Goal: Information Seeking & Learning: Learn about a topic

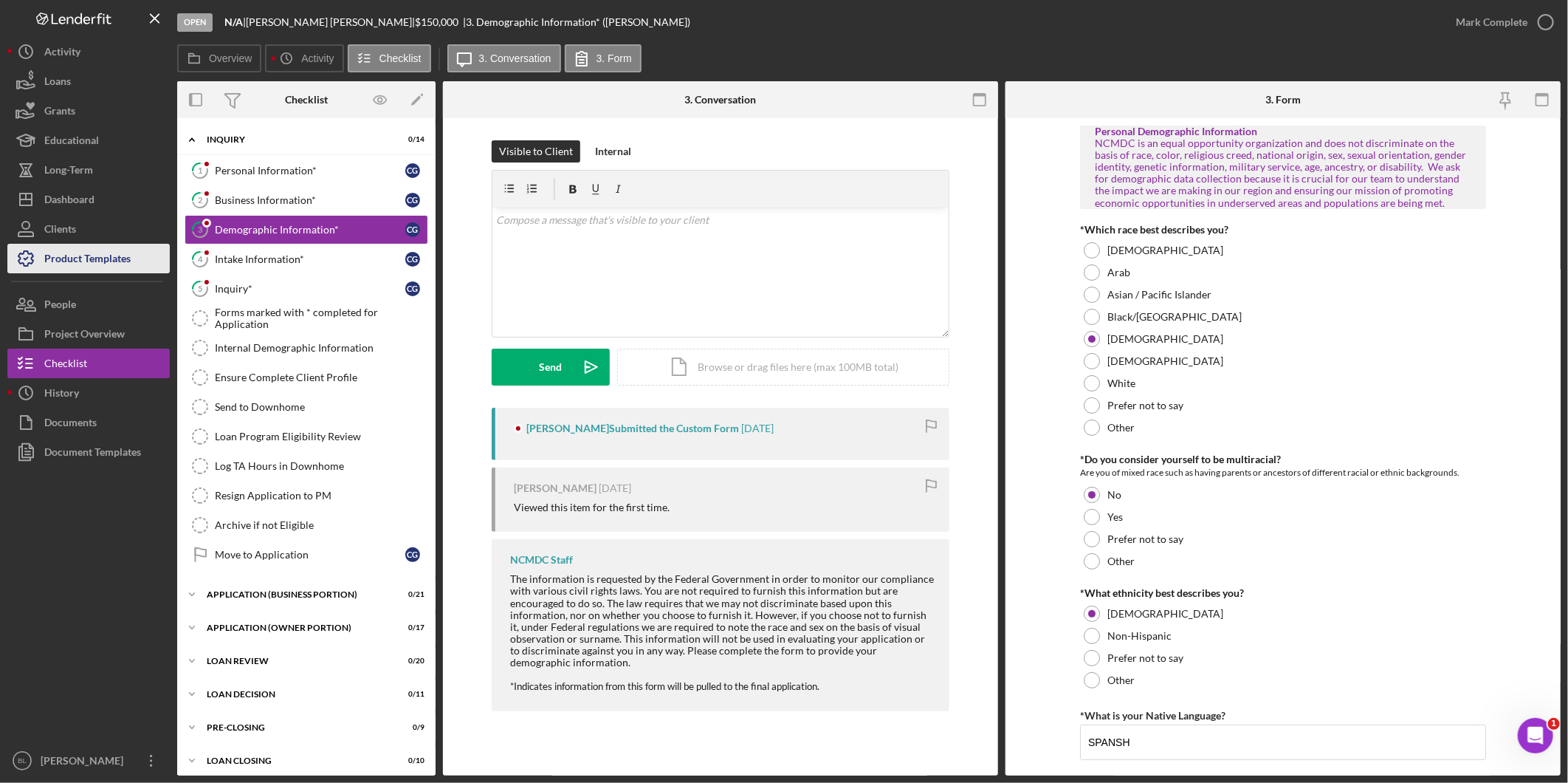
scroll to position [1345, 0]
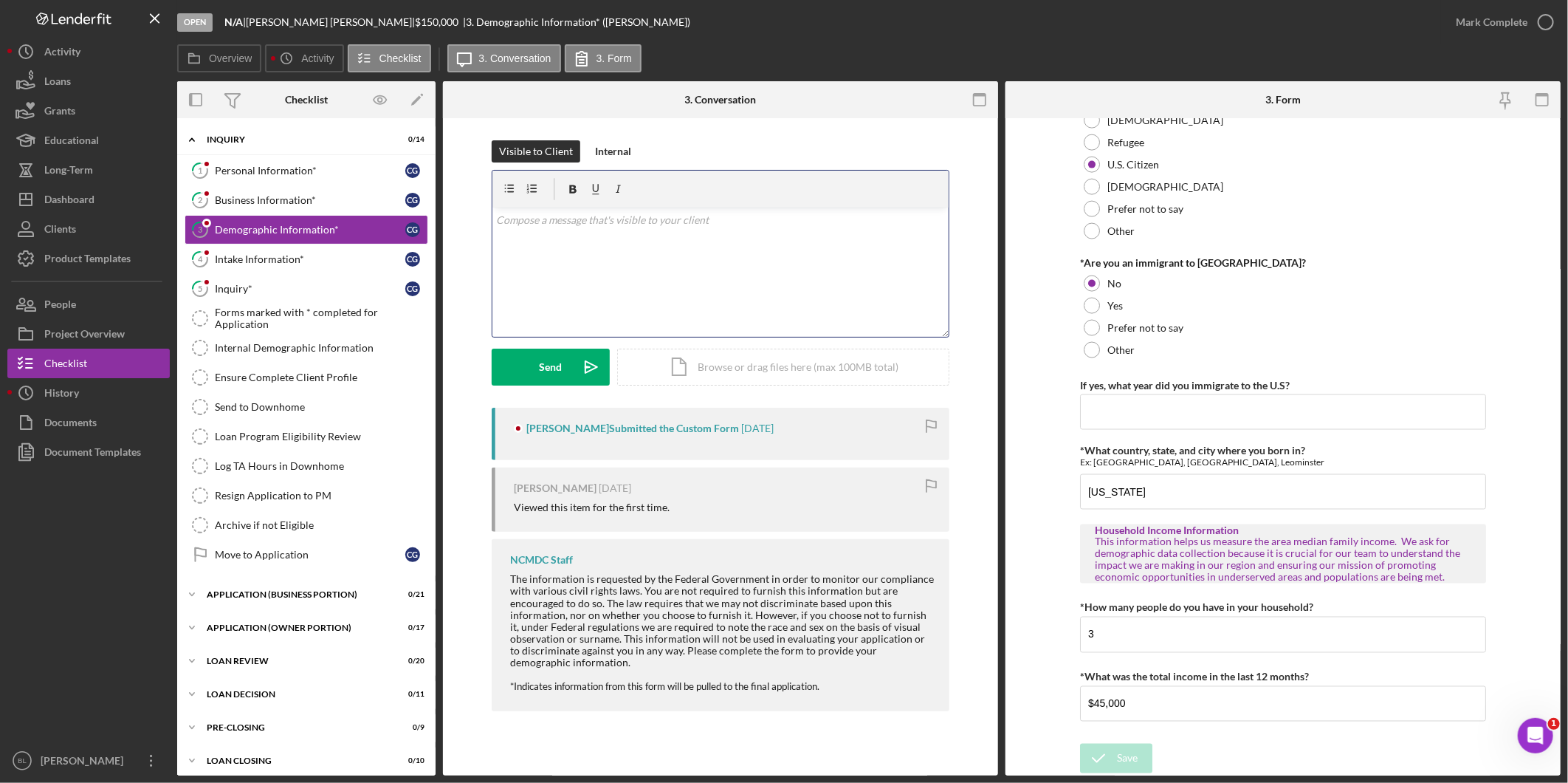
click at [769, 283] on div "v Color teal Color pink Remove color Add row above Add row below Add column bef…" at bounding box center [720, 272] width 456 height 129
click at [772, 60] on div "Overview Icon/History Activity Checklist Icon/Message 3. Conversation 3. Form" at bounding box center [869, 59] width 1384 height 29
click at [43, 327] on icon "button" at bounding box center [26, 334] width 37 height 37
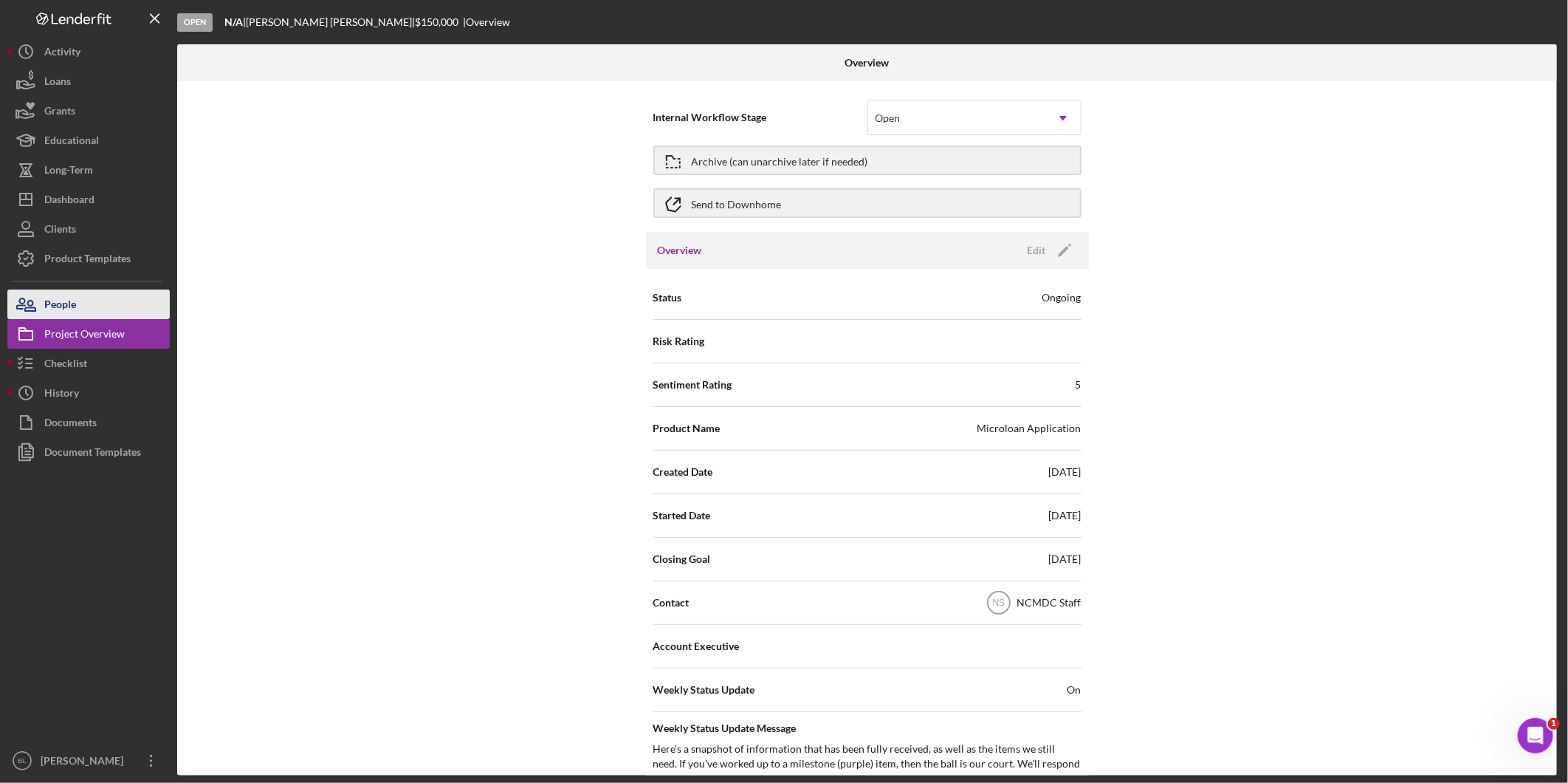
click at [71, 306] on div "People" at bounding box center [60, 306] width 32 height 33
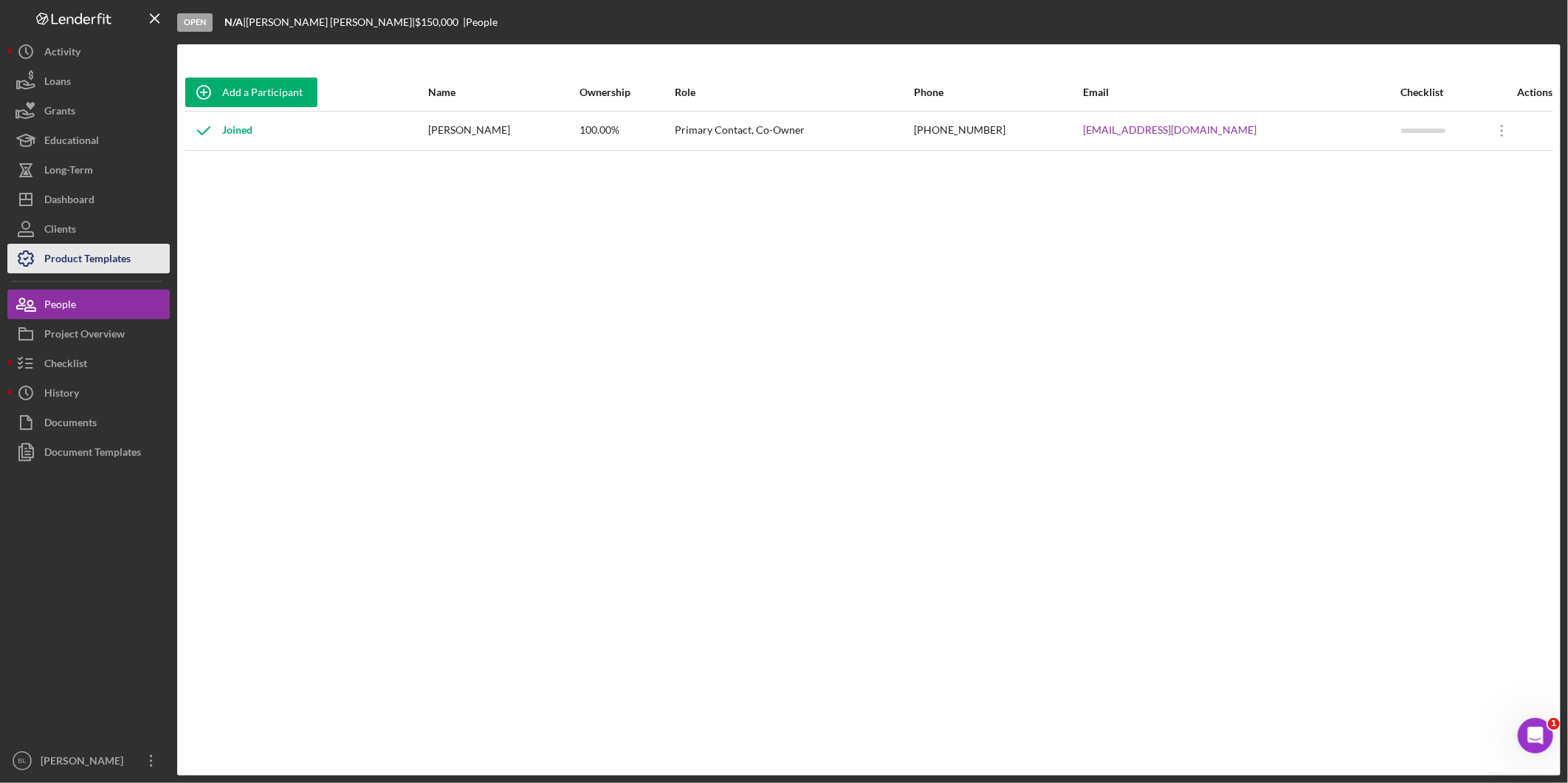
click at [100, 261] on div "Product Templates" at bounding box center [88, 260] width 87 height 33
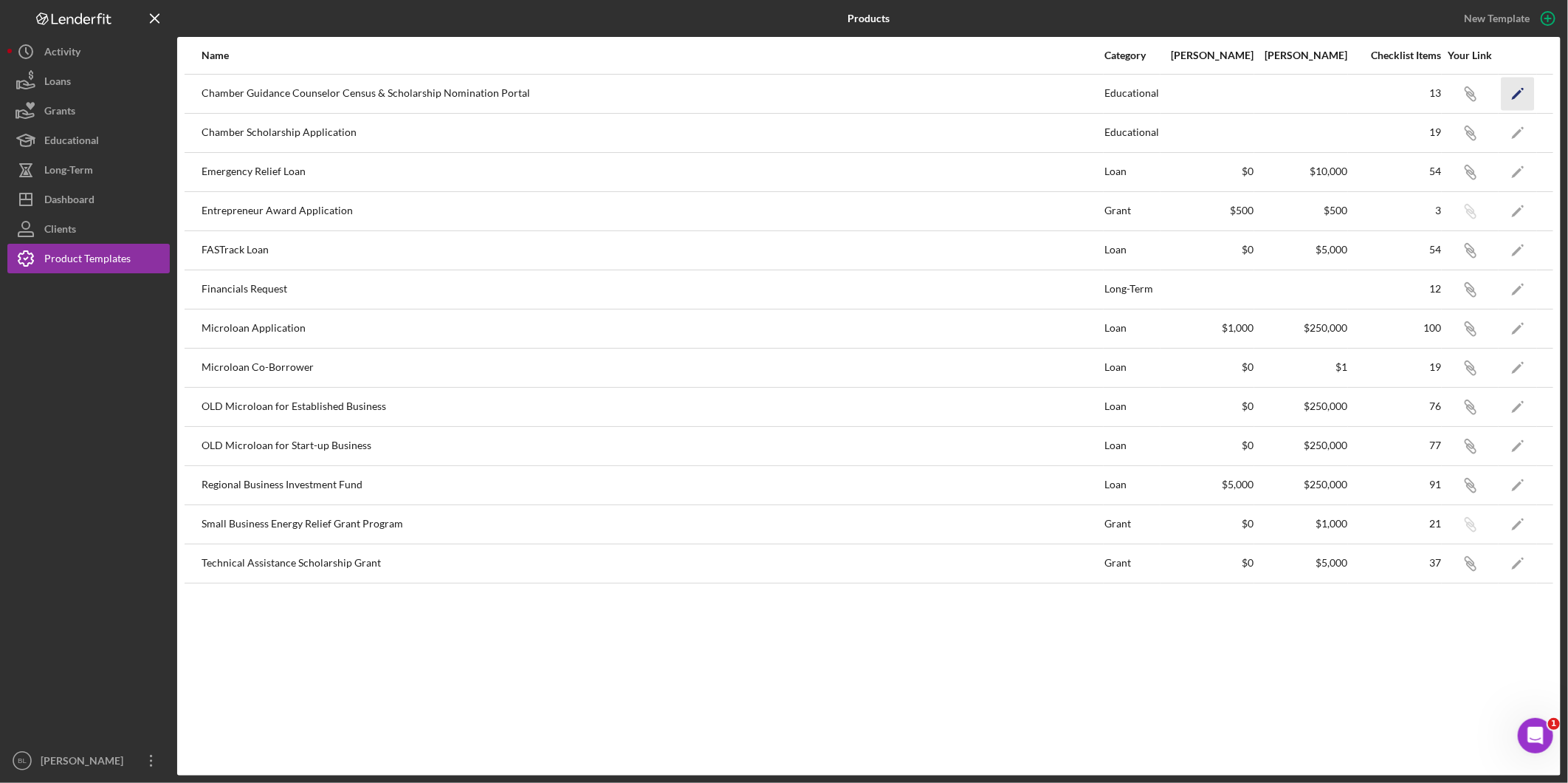
click at [1519, 92] on icon "Icon/Edit" at bounding box center [1518, 93] width 33 height 33
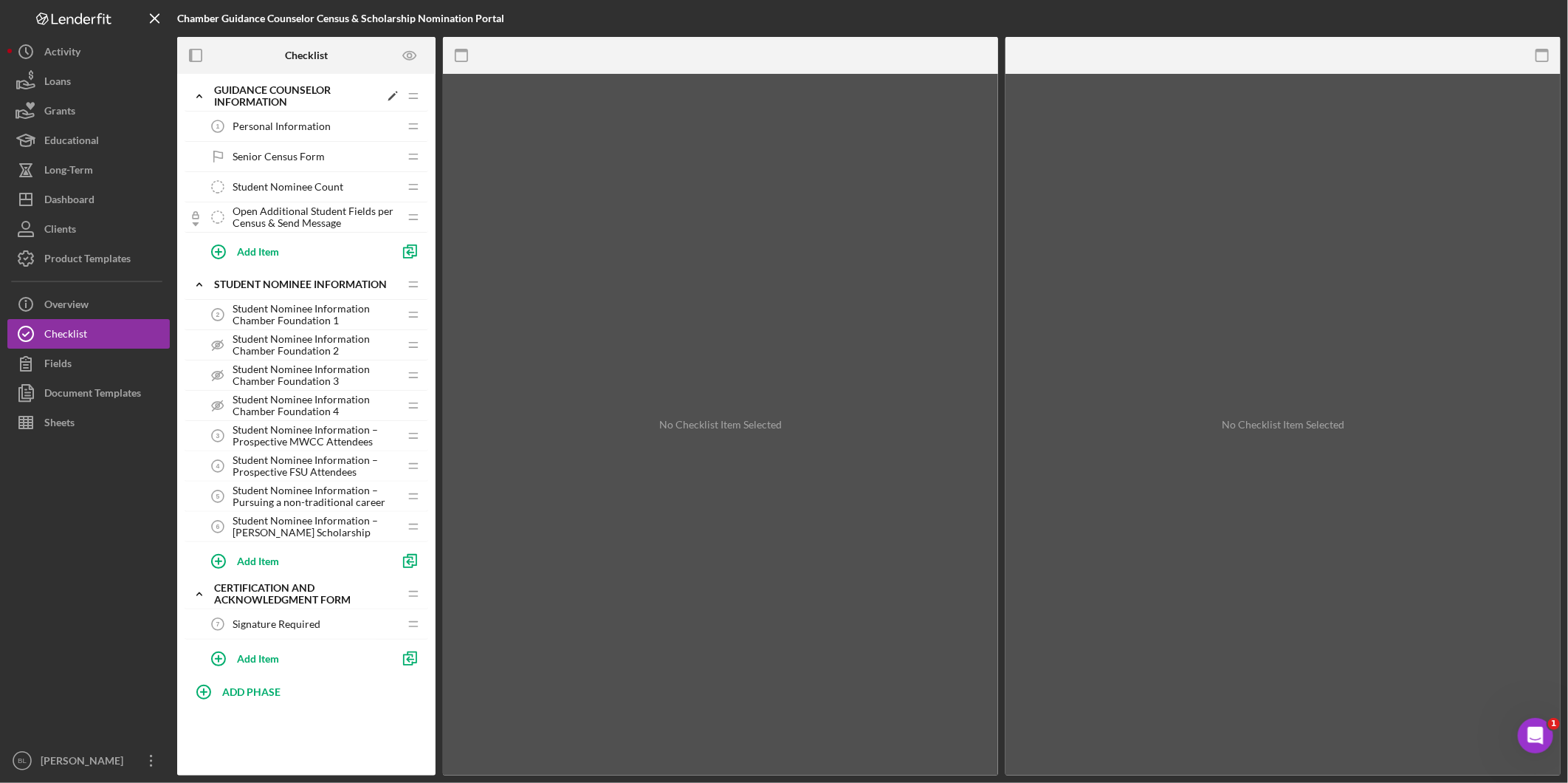
click at [196, 96] on icon "Icon/Expander" at bounding box center [199, 96] width 29 height 29
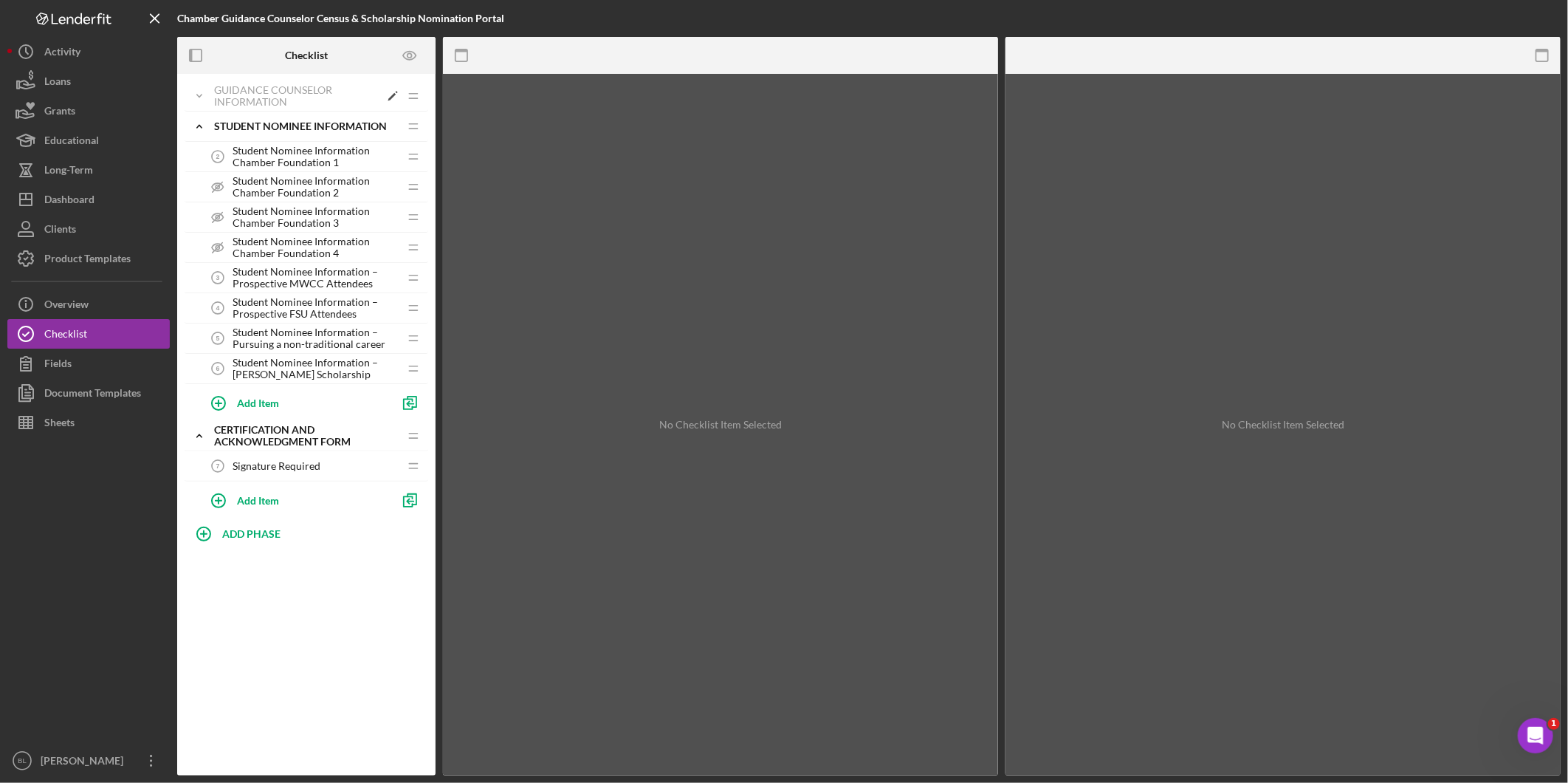
click at [196, 96] on icon "Icon/Expander" at bounding box center [199, 96] width 29 height 29
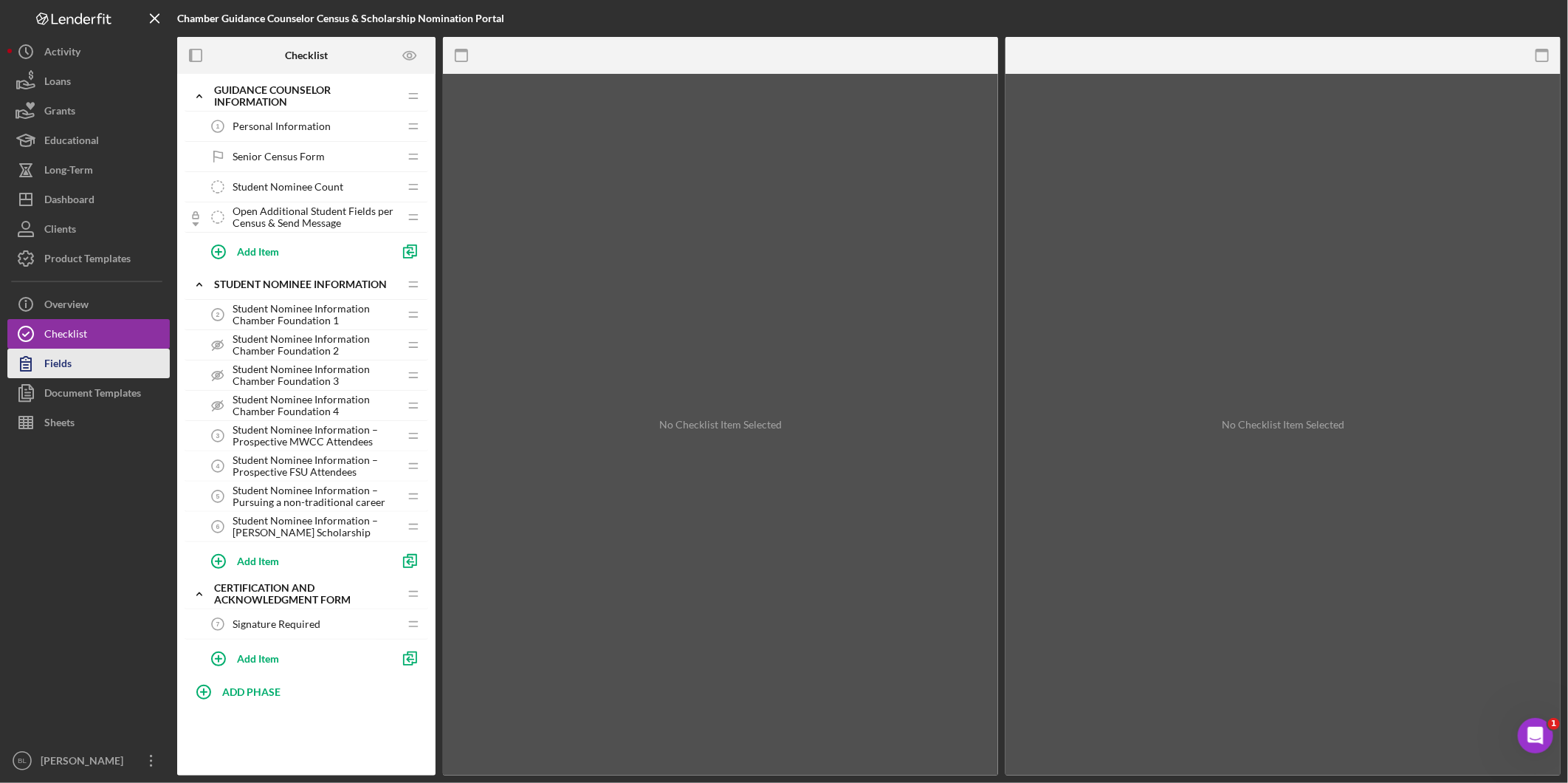
click at [76, 358] on button "Fields" at bounding box center [88, 363] width 162 height 29
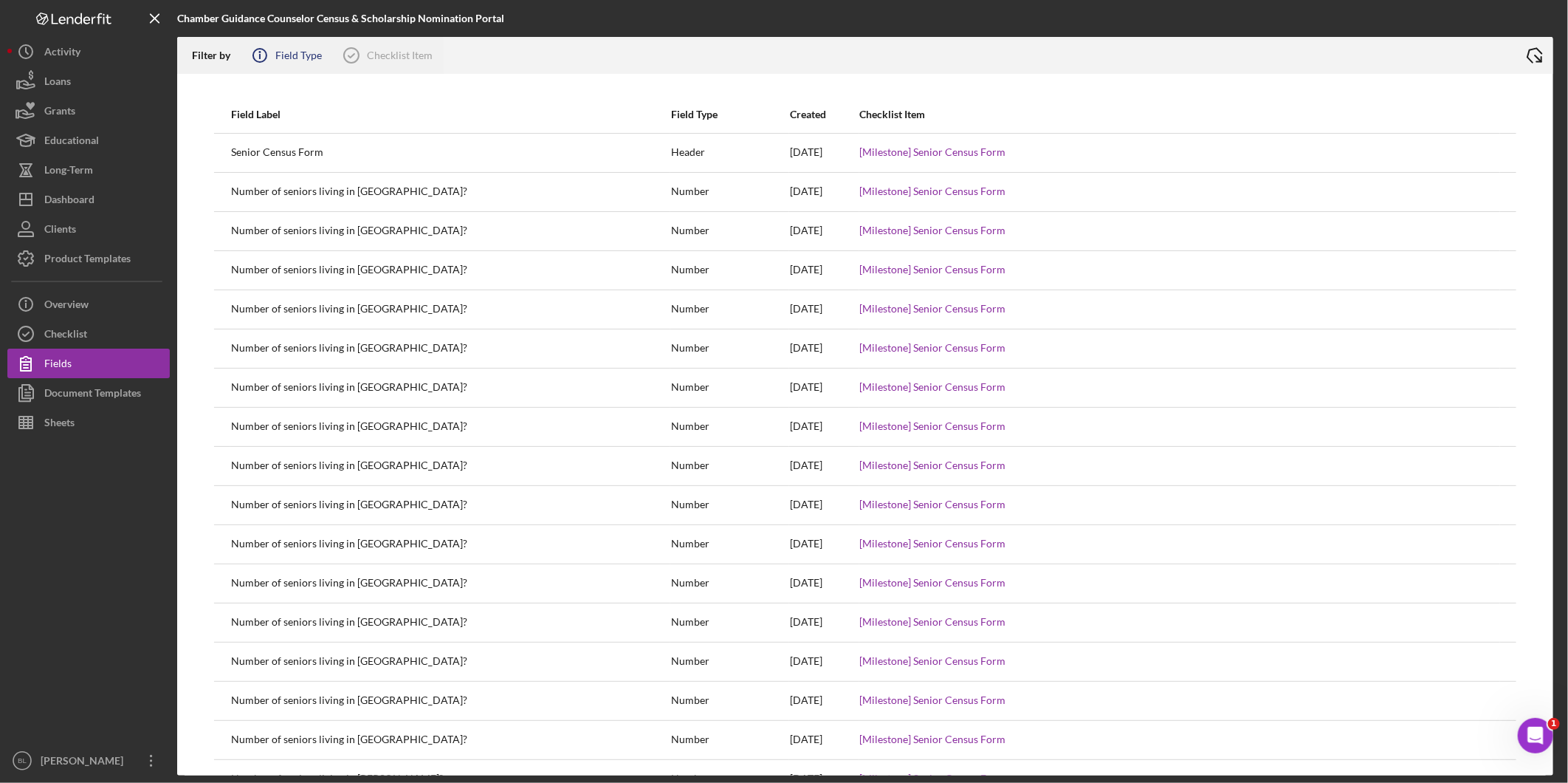
click at [291, 59] on div "Field Type" at bounding box center [298, 55] width 46 height 12
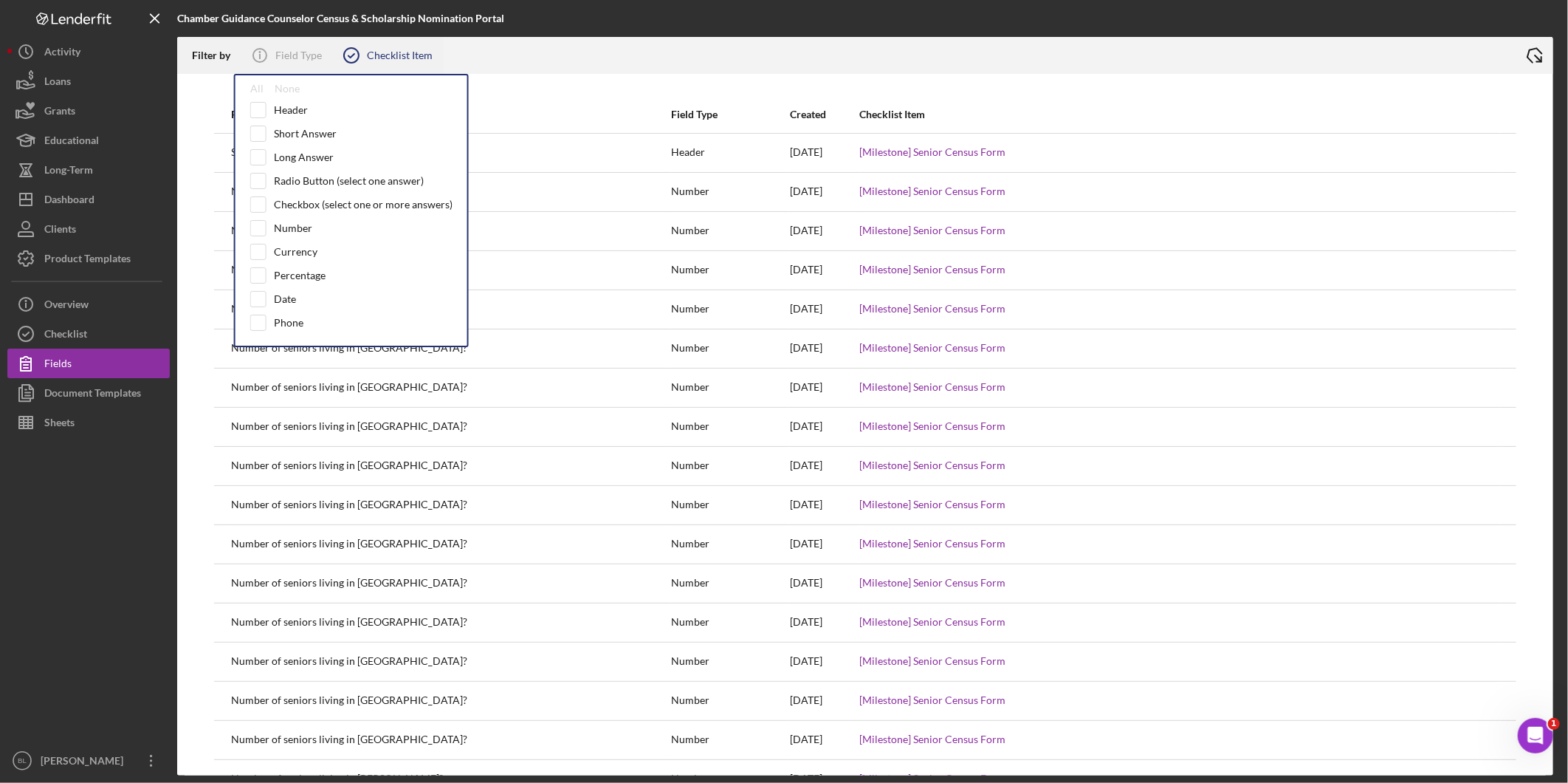
click at [381, 53] on div "Checklist Item" at bounding box center [399, 55] width 66 height 12
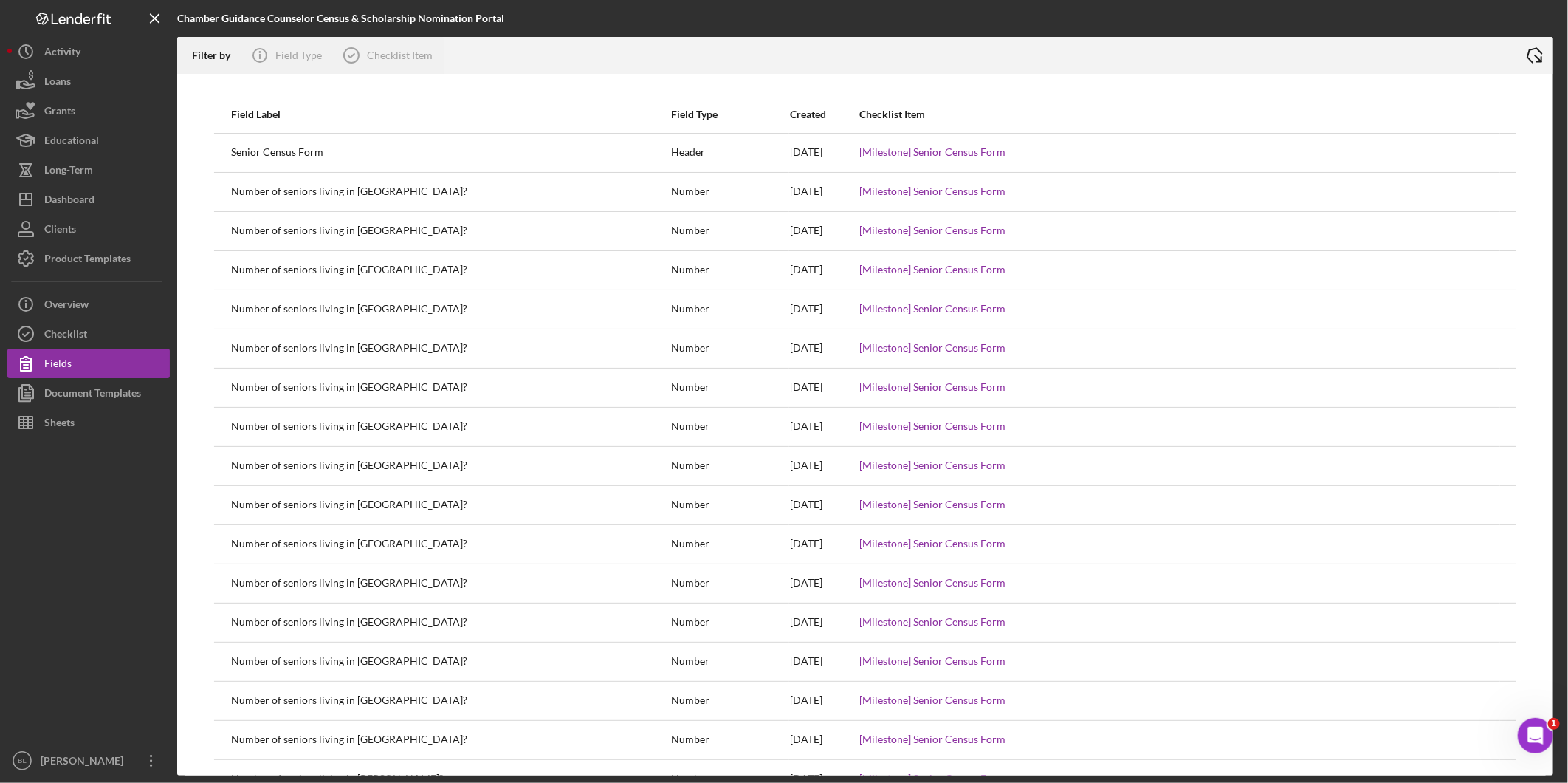
click at [570, 47] on div at bounding box center [981, 56] width 1073 height 37
click at [1527, 55] on icon "Icon/Export" at bounding box center [1536, 56] width 37 height 37
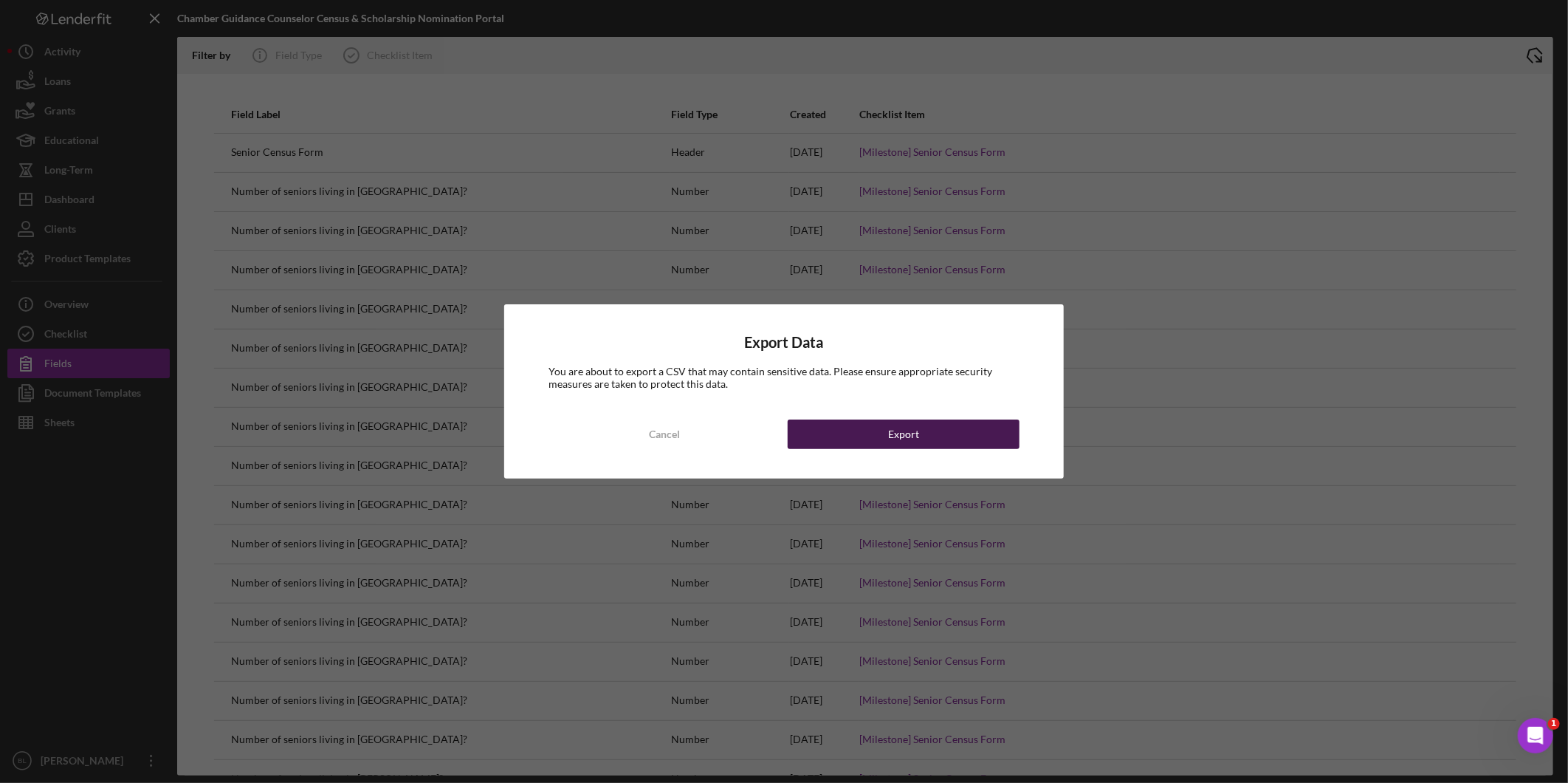
click at [874, 432] on button "Export" at bounding box center [904, 434] width 232 height 29
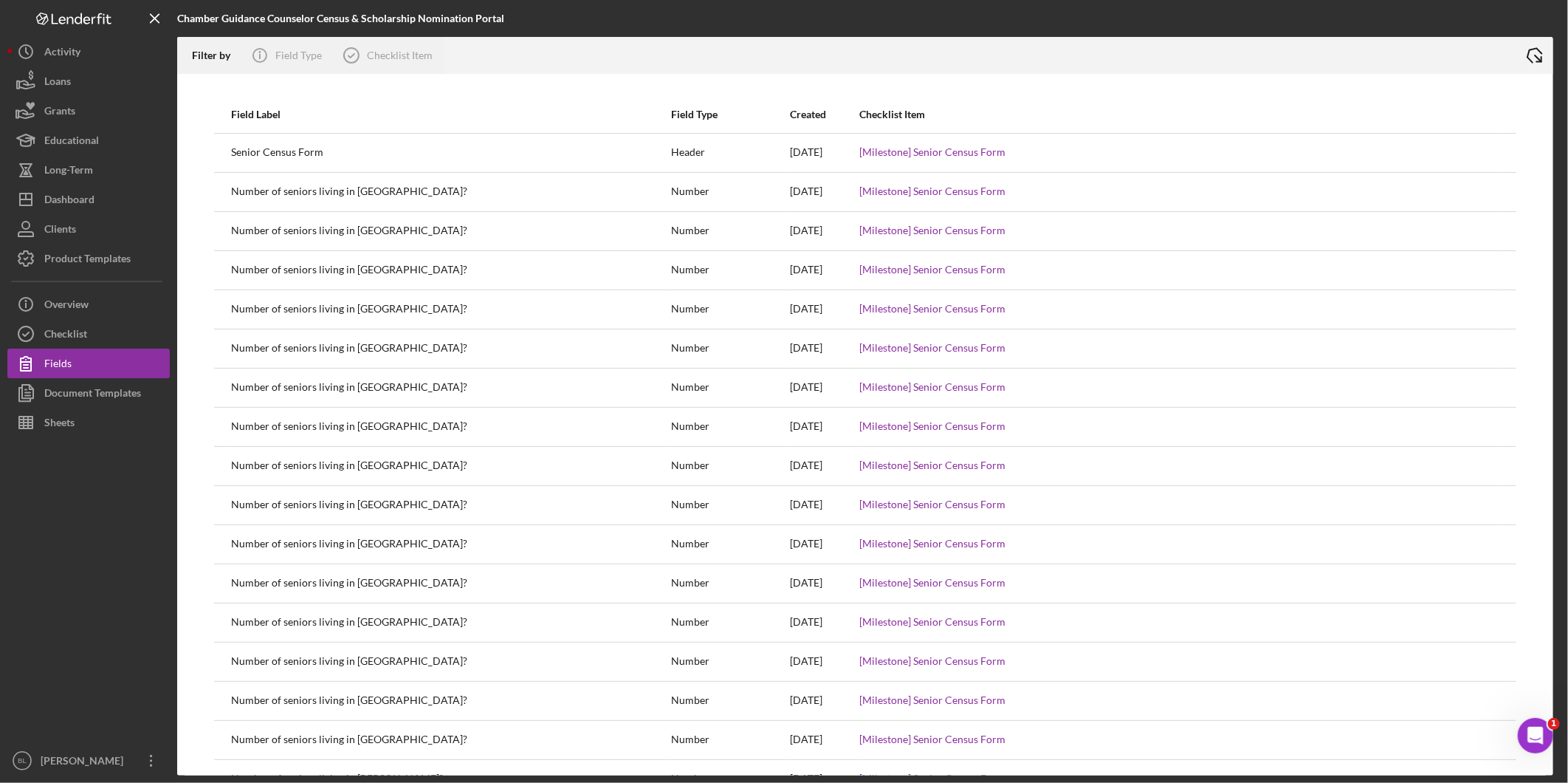
click at [1089, 395] on div "[Milestone] Senior Census Form" at bounding box center [1180, 388] width 639 height 37
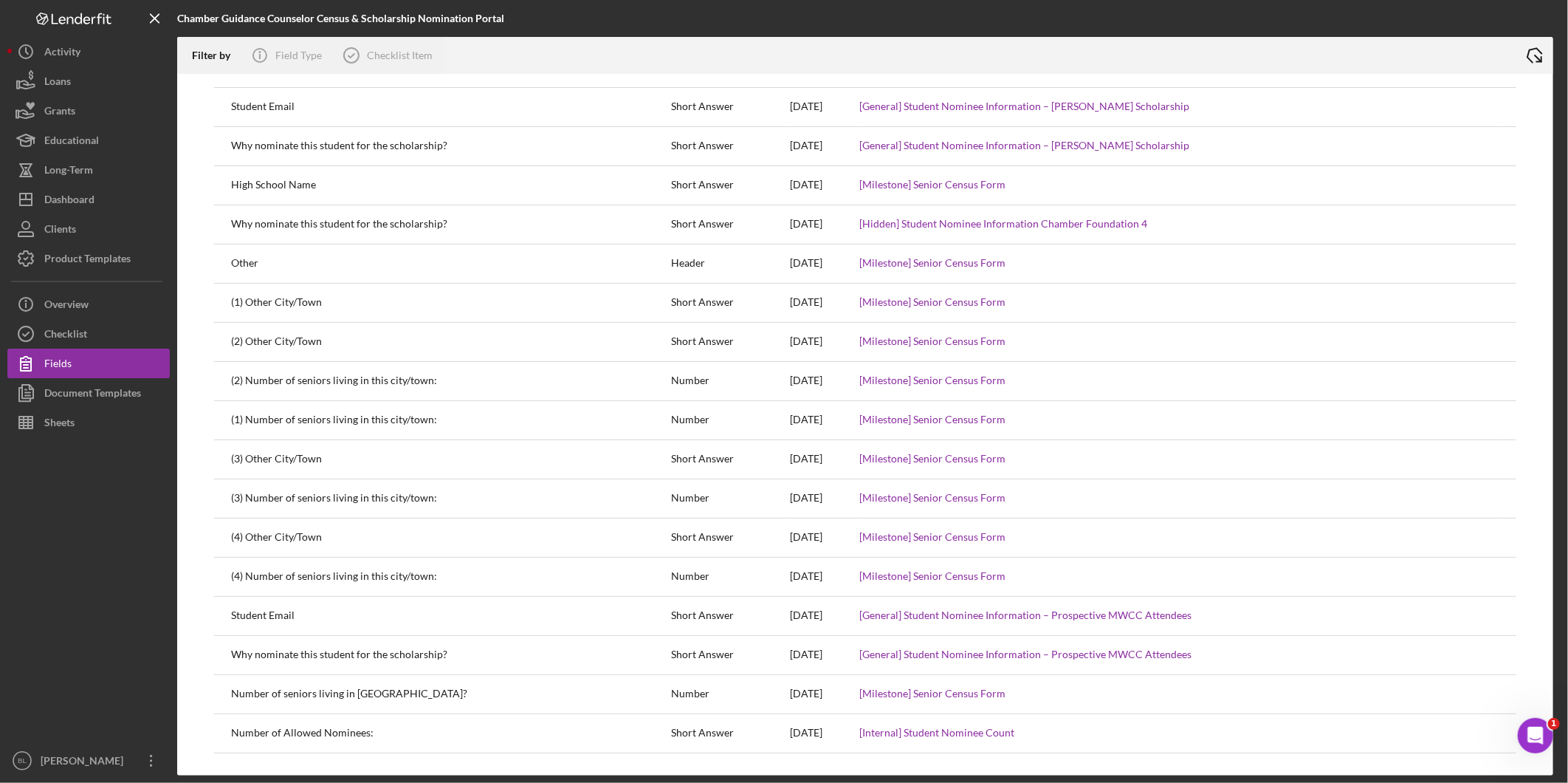
scroll to position [1889, 0]
click at [121, 400] on div "Document Templates" at bounding box center [92, 395] width 96 height 33
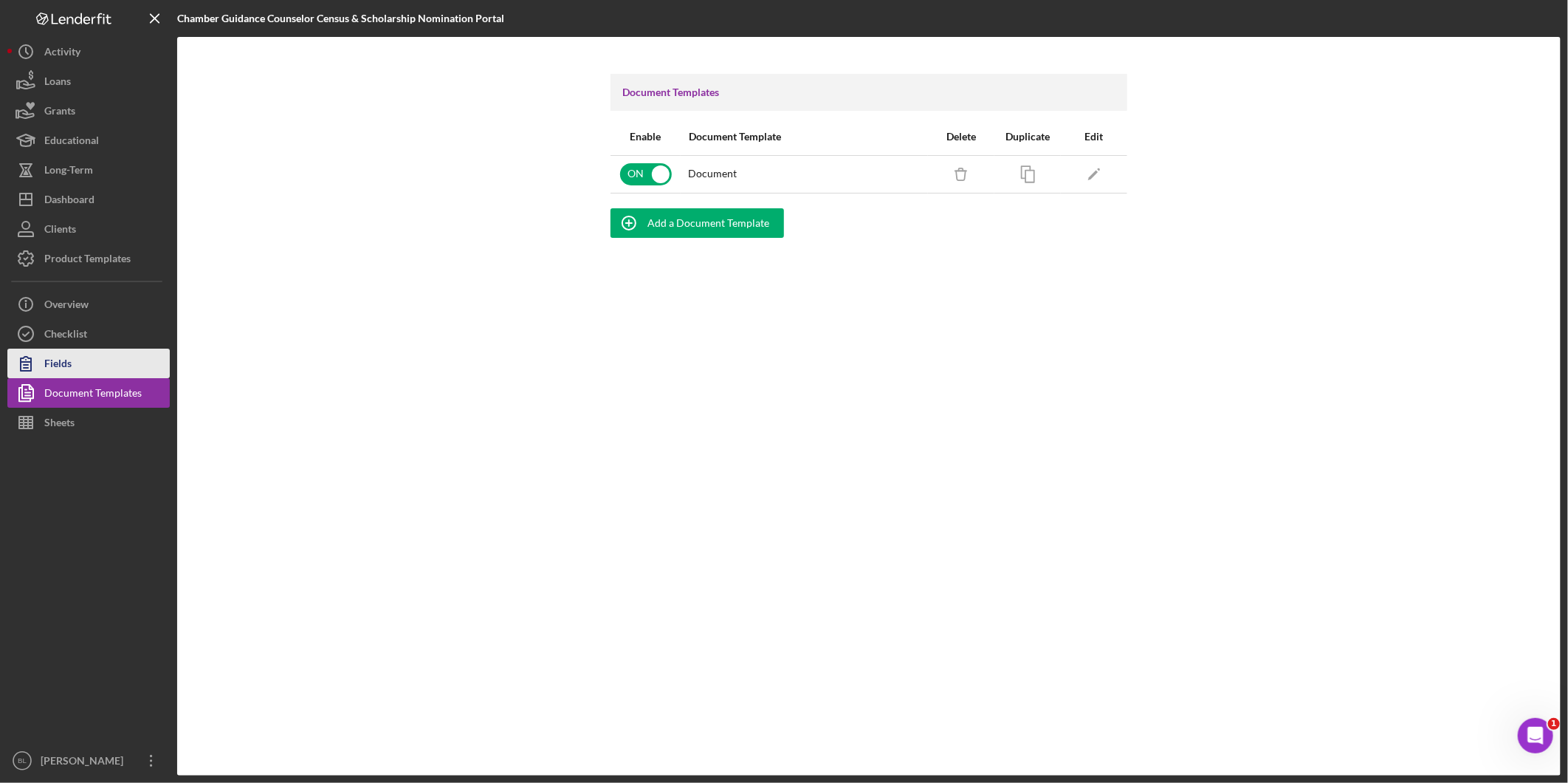
click at [102, 363] on button "Fields" at bounding box center [88, 363] width 162 height 29
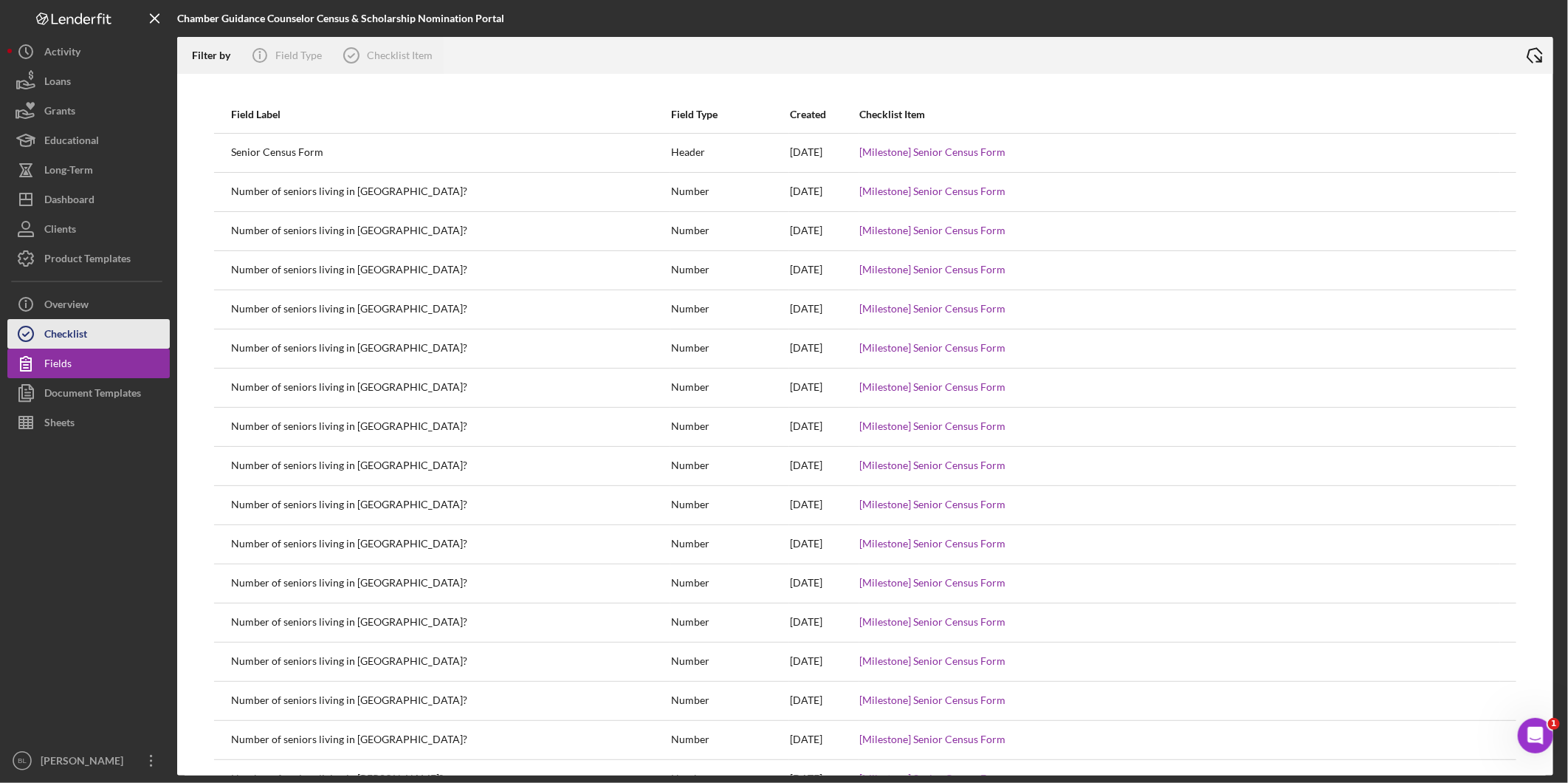
click at [102, 337] on button "Checklist" at bounding box center [88, 334] width 162 height 29
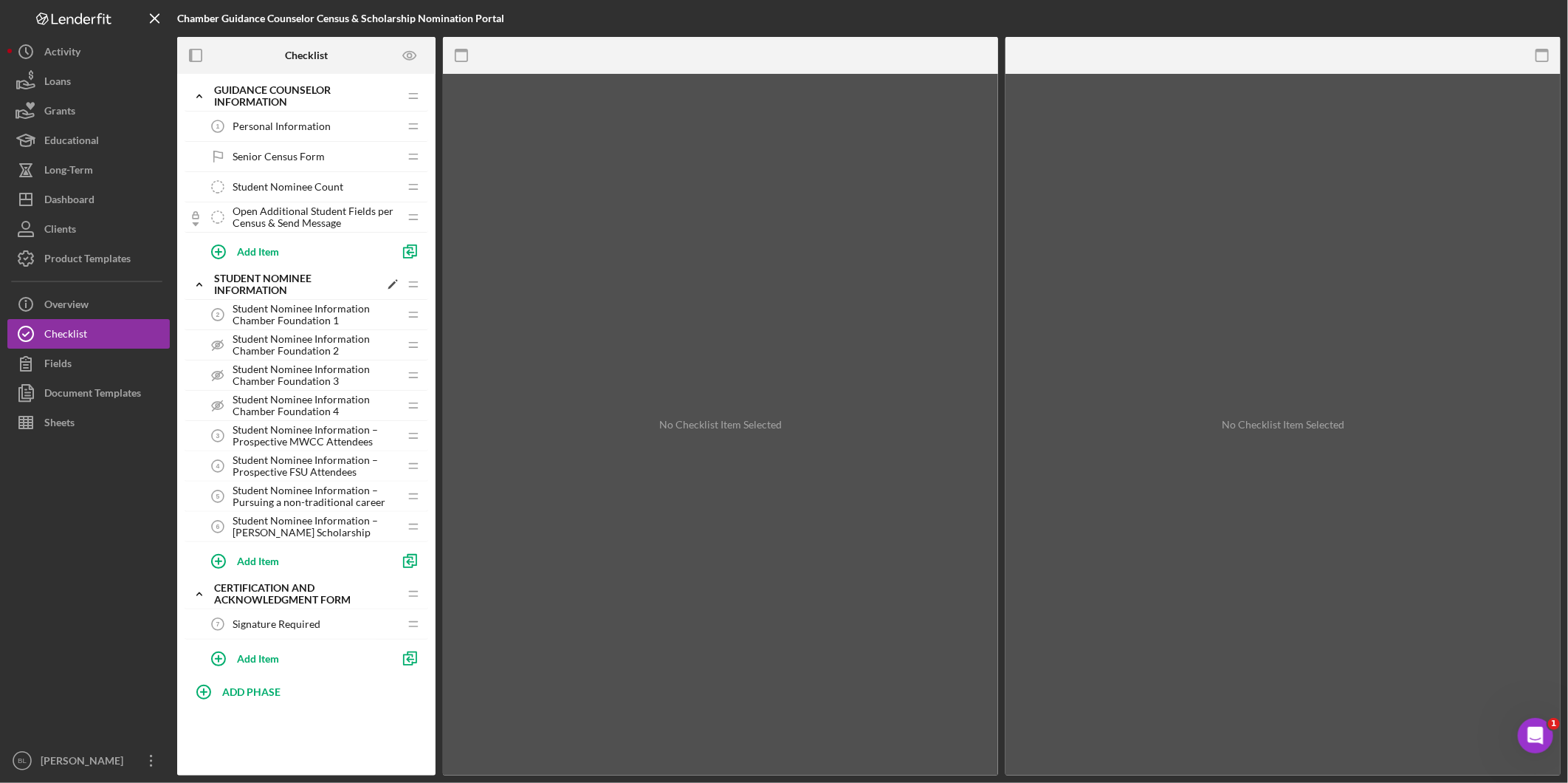
click at [203, 285] on icon "Icon/Expander" at bounding box center [199, 285] width 29 height 29
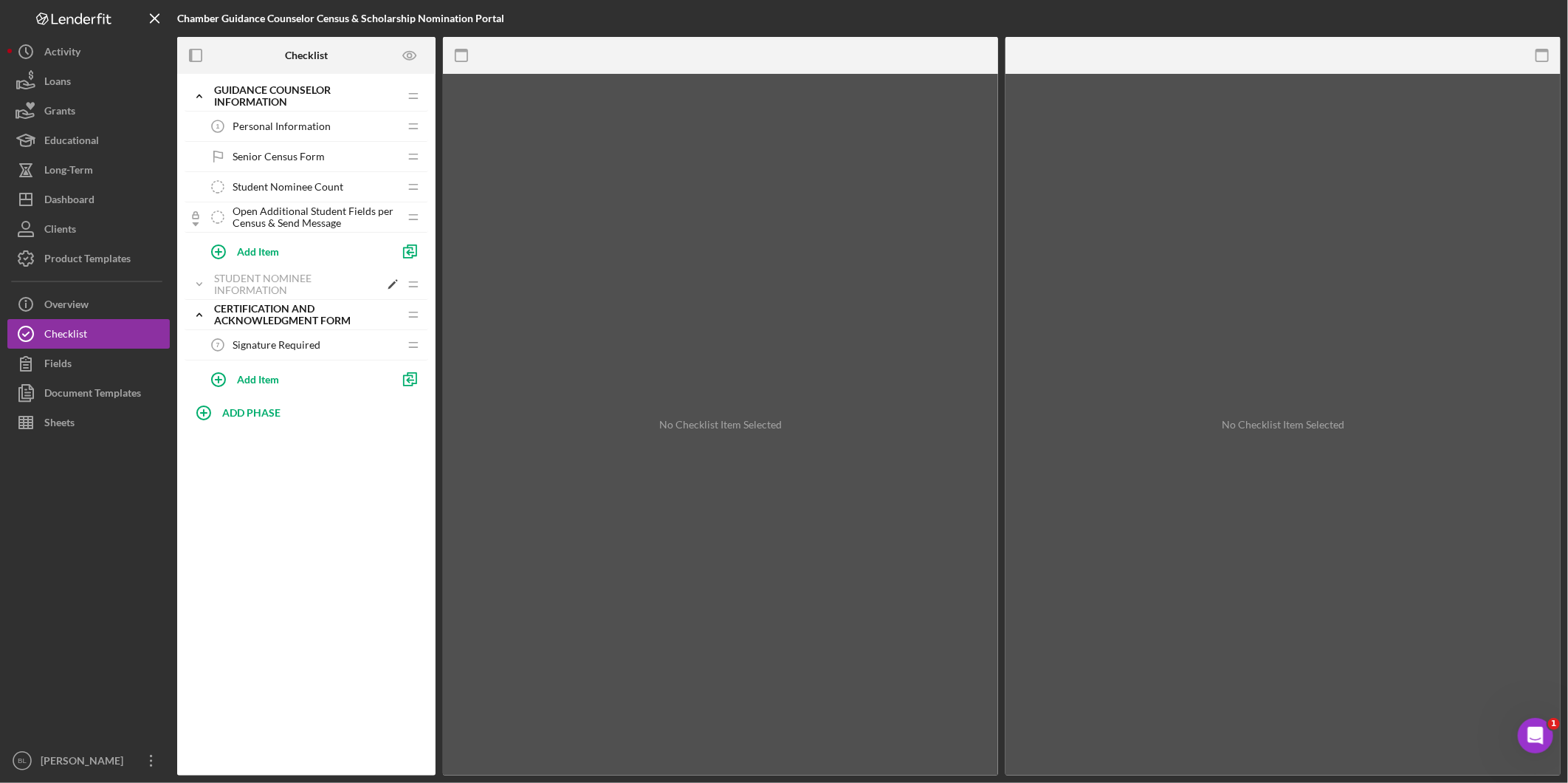
click at [200, 284] on icon "Icon/Expander" at bounding box center [199, 285] width 29 height 29
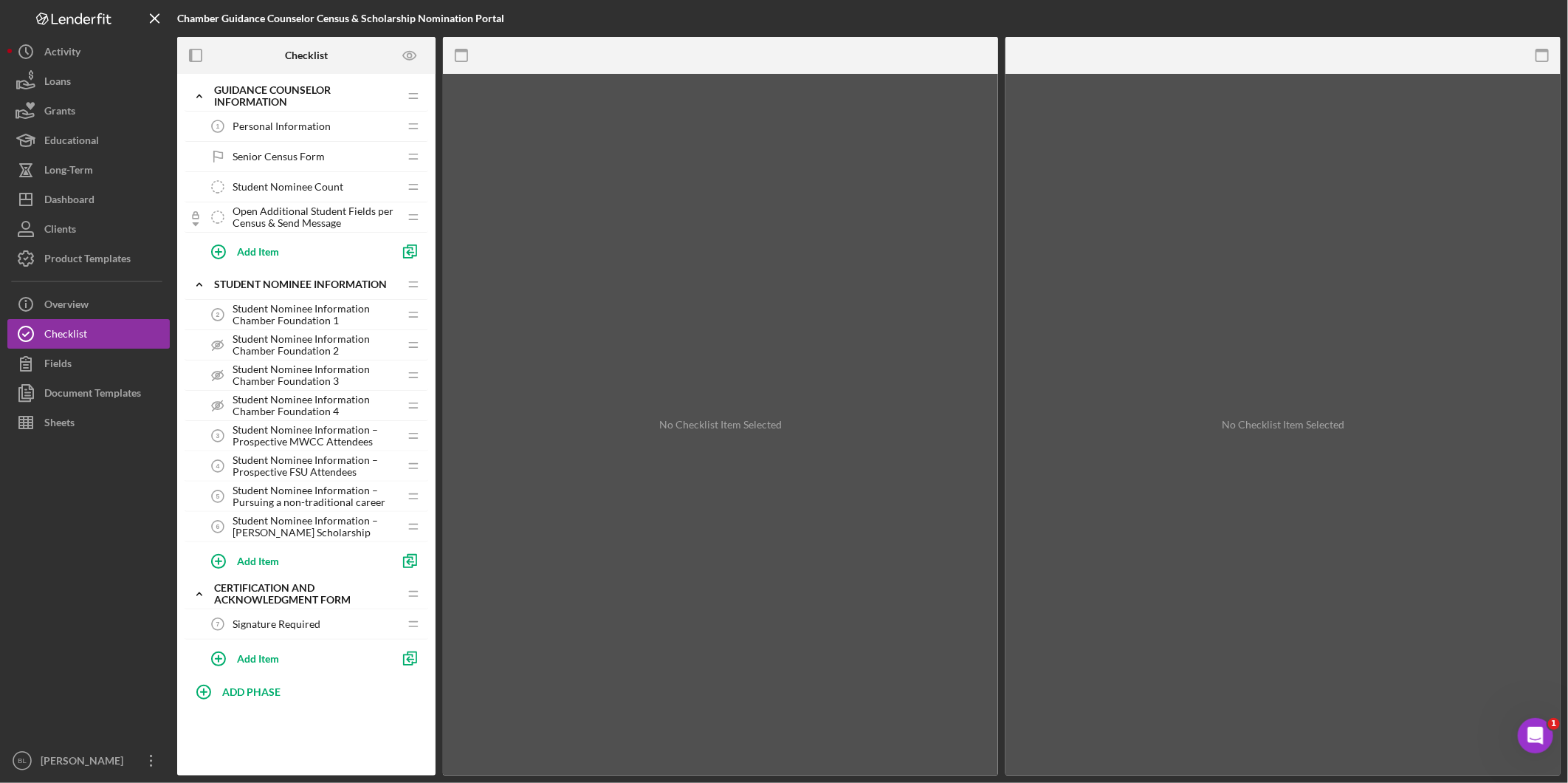
click at [269, 121] on span "Personal Information" at bounding box center [281, 126] width 98 height 12
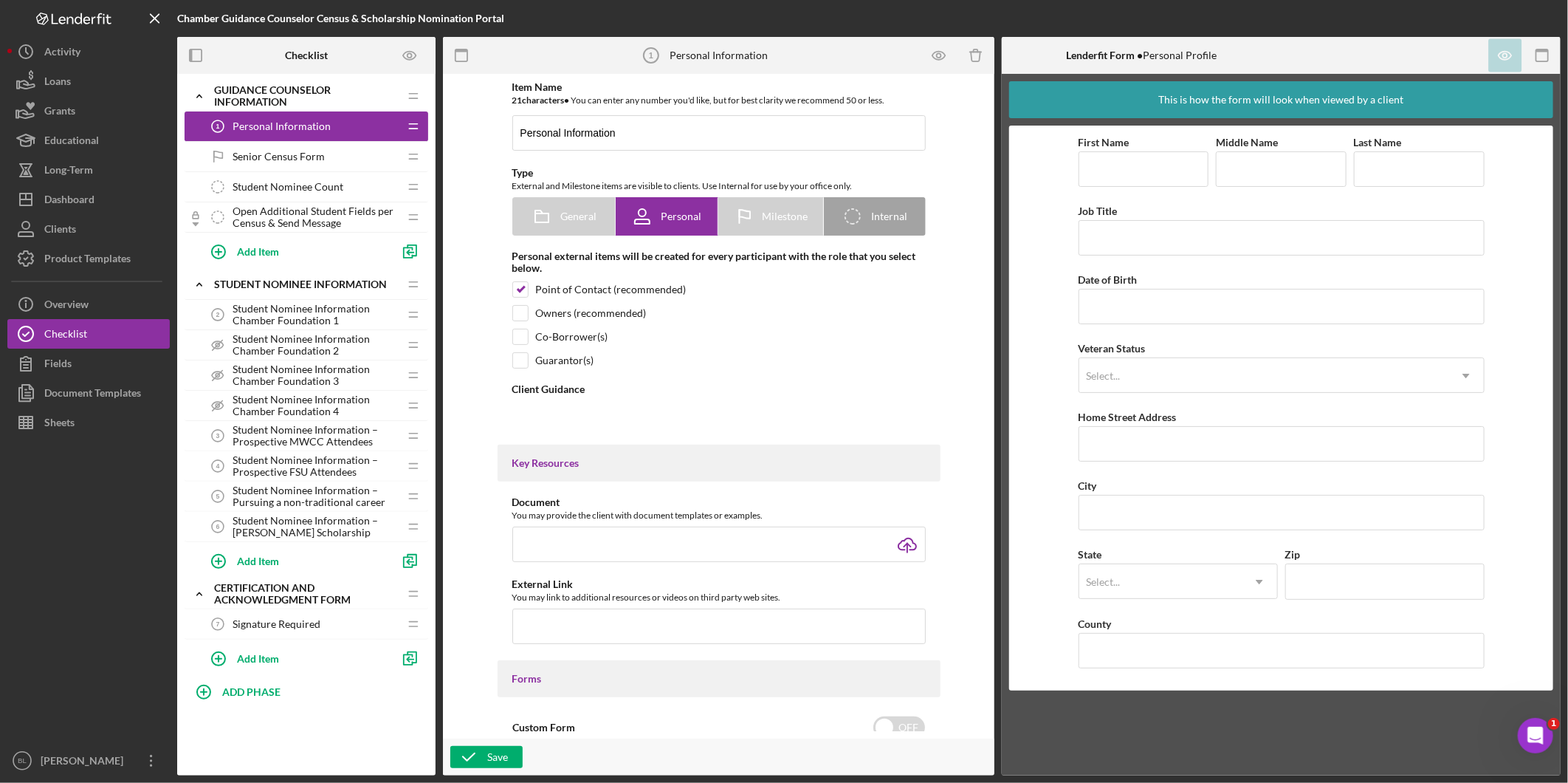
type textarea "<div><strong data-start="106" data-end="215">As part of the student's scholarsh…"
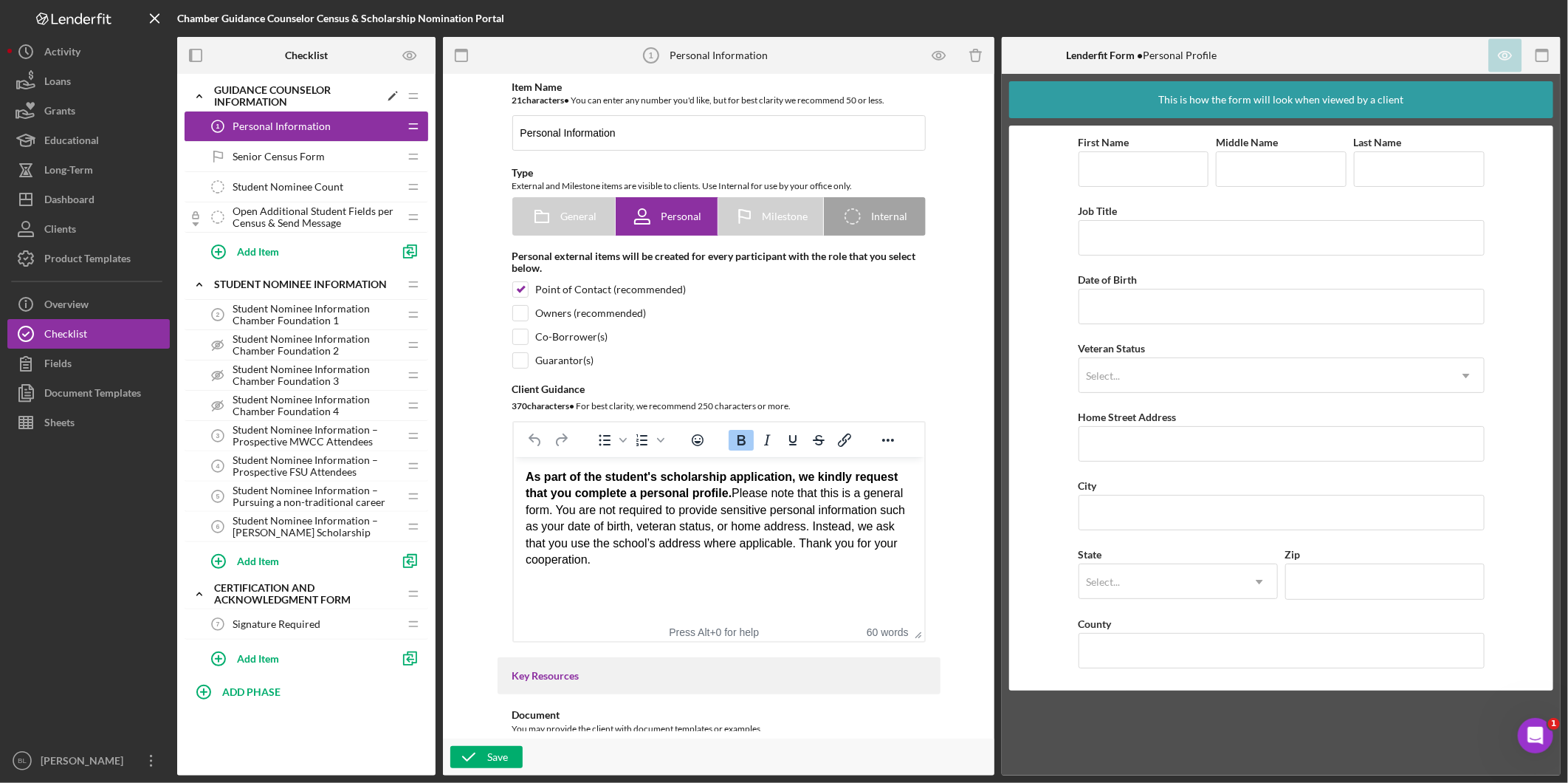
click at [262, 95] on div "Guidance Counselor Information" at bounding box center [297, 96] width 165 height 24
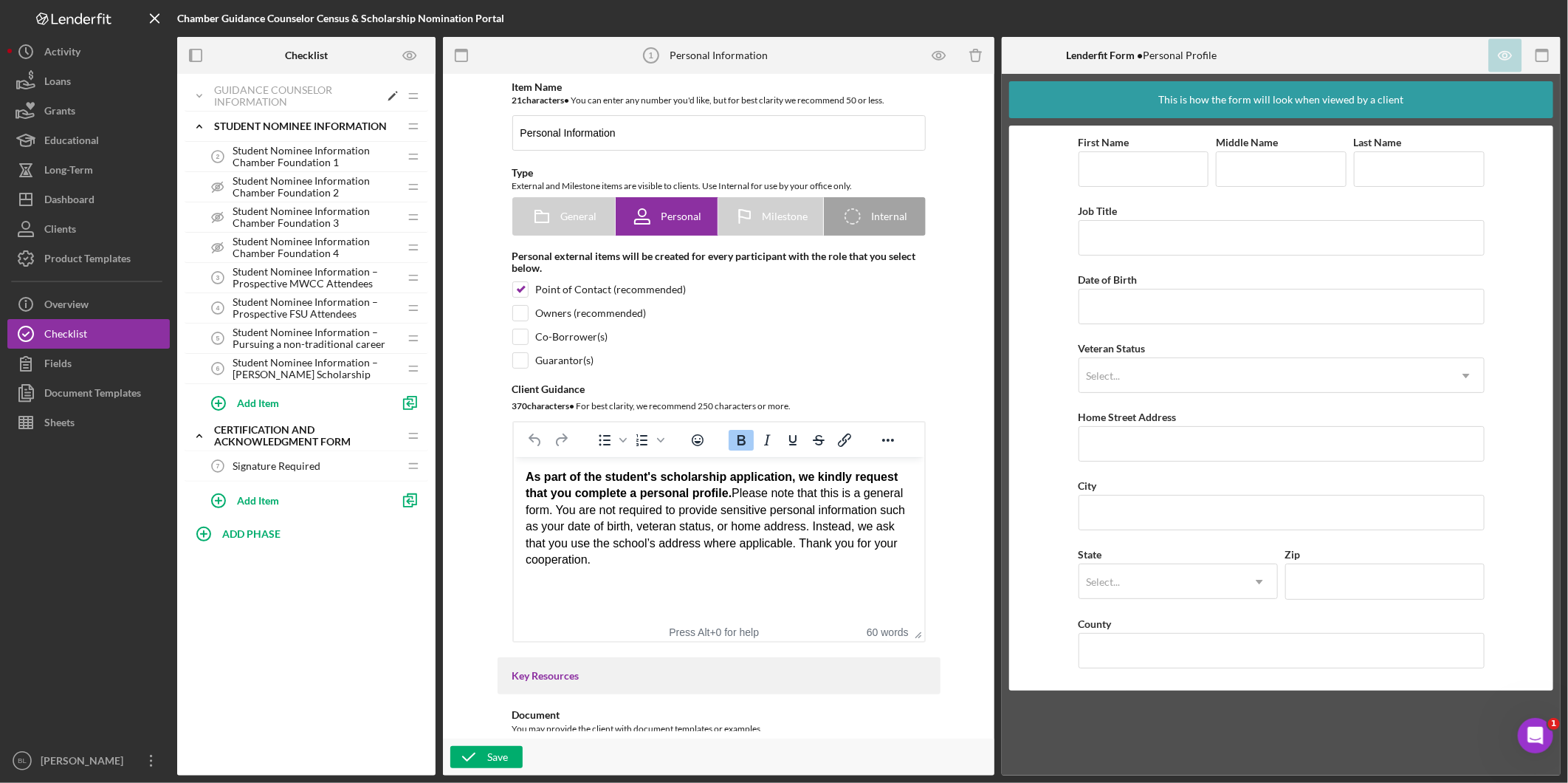
click at [263, 101] on div "Guidance Counselor Information" at bounding box center [297, 96] width 165 height 24
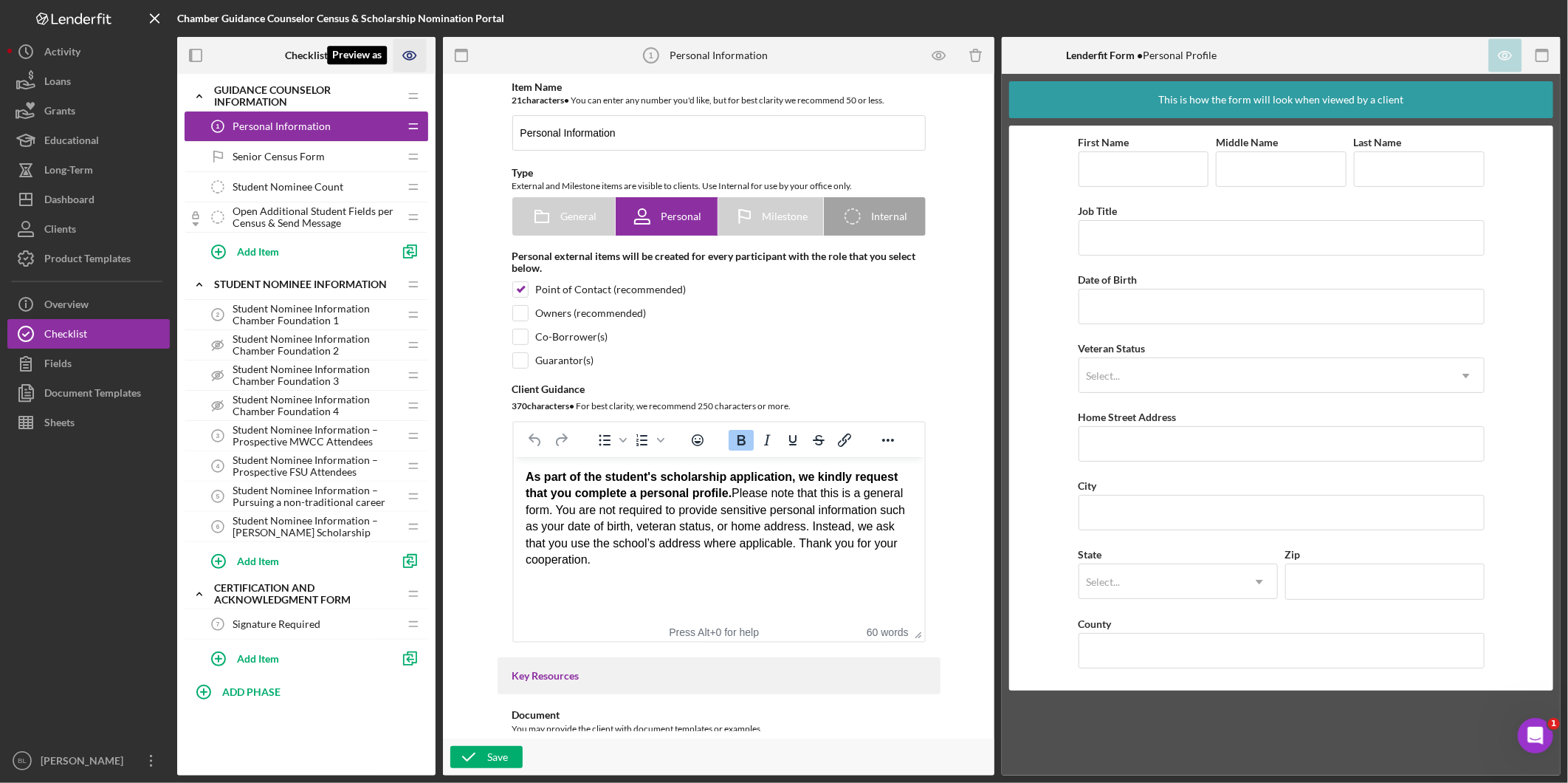
click at [420, 54] on icon "Preview as" at bounding box center [410, 55] width 33 height 33
click at [438, 93] on link "Point of Contact" at bounding box center [416, 98] width 91 height 30
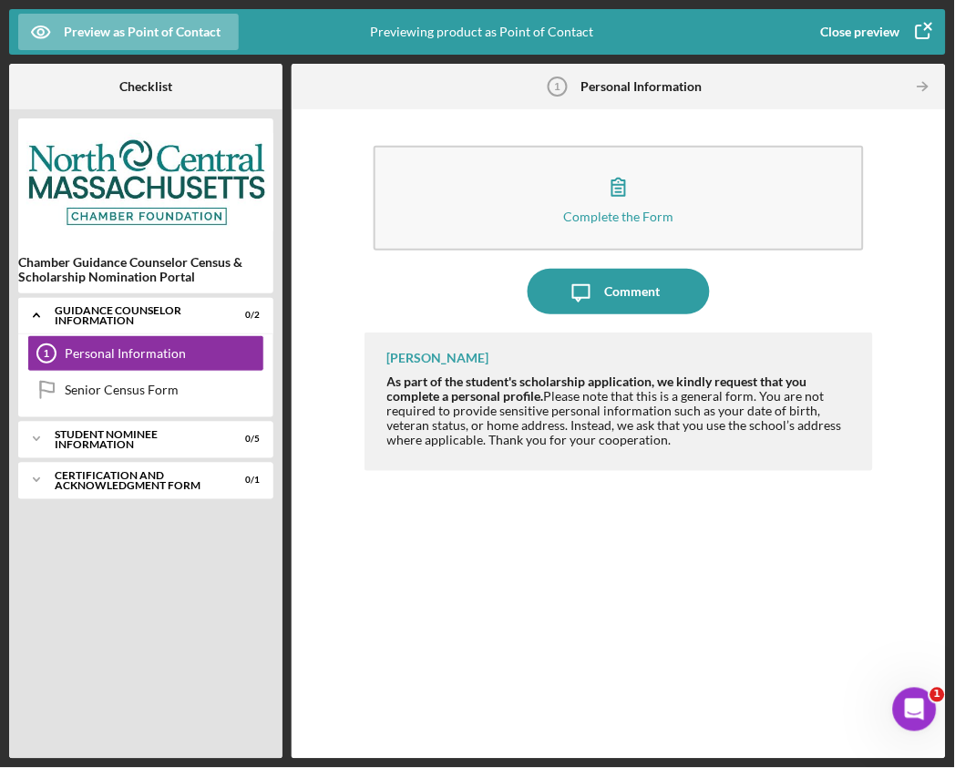
drag, startPoint x: 511, startPoint y: 708, endPoint x: 440, endPoint y: 661, distance: 85.4
click at [511, 708] on div "[PERSON_NAME] As part of the student's scholarship application, we kindly reque…" at bounding box center [618, 532] width 508 height 399
click at [55, 446] on div "Icon/Expander Student Nominee Information 0 / 5" at bounding box center [145, 439] width 255 height 36
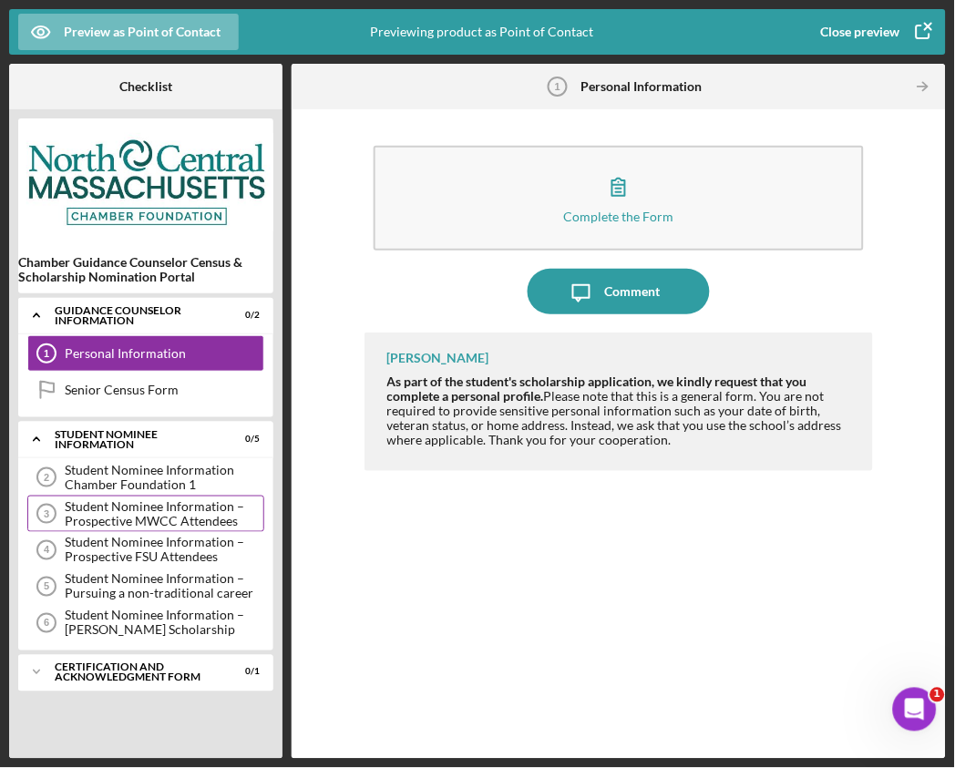
click at [184, 516] on div "Student Nominee Information – Prospective MWCC Attendees" at bounding box center [164, 513] width 199 height 29
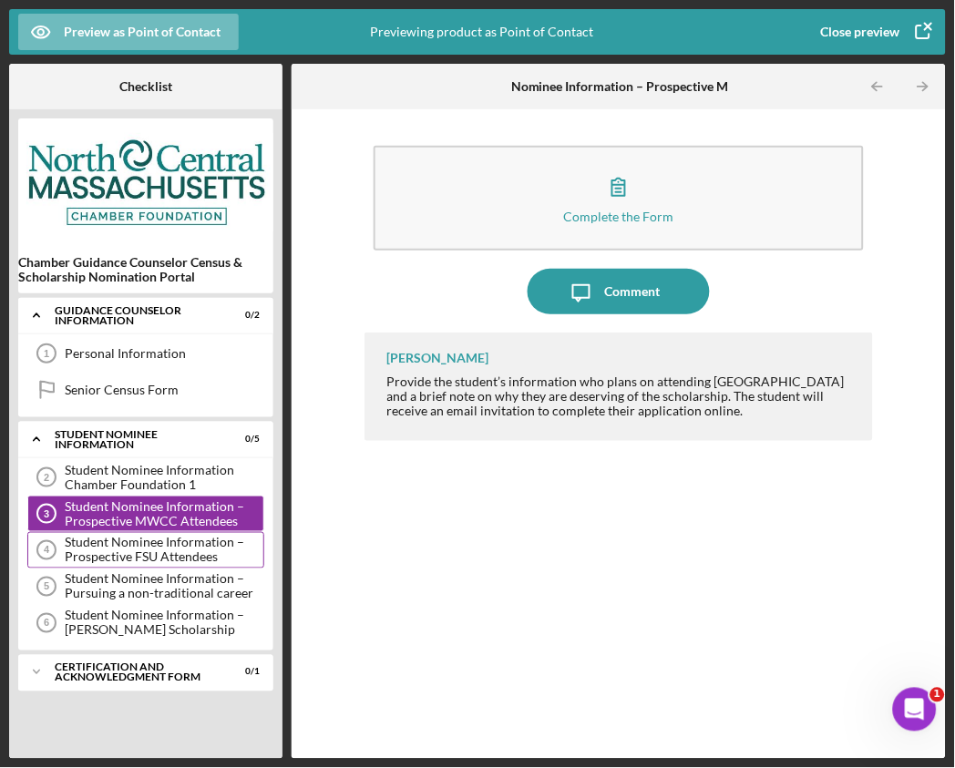
drag, startPoint x: 189, startPoint y: 553, endPoint x: 194, endPoint y: 563, distance: 11.4
click at [189, 554] on div "Student Nominee Information – Prospective FSU Attendees" at bounding box center [164, 550] width 199 height 29
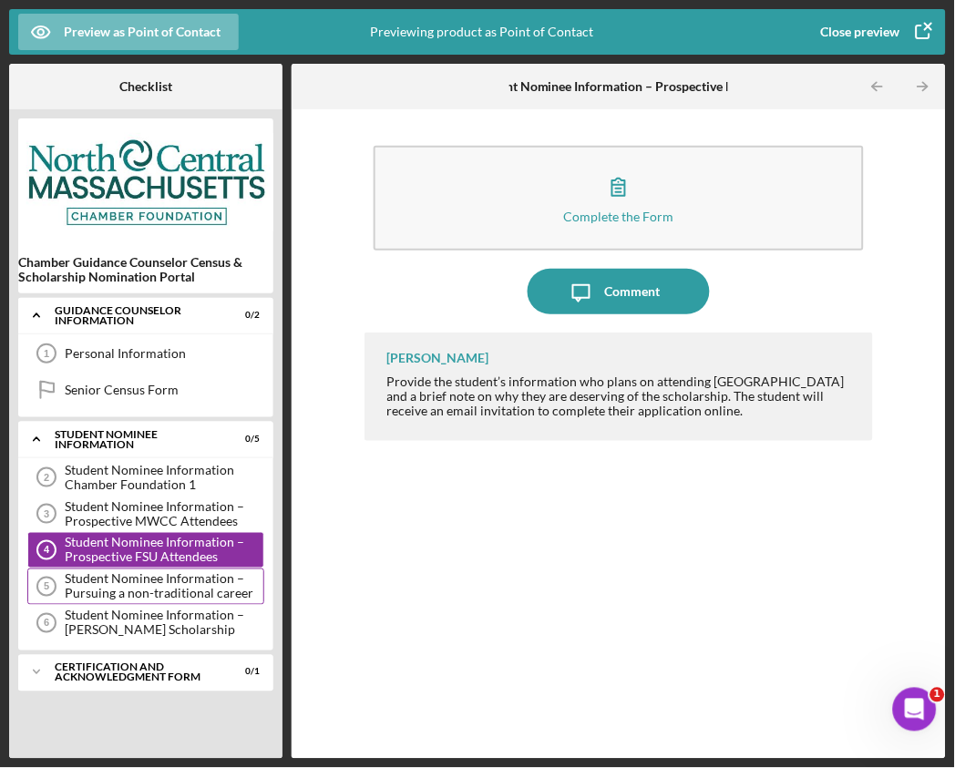
click at [196, 584] on div "Student Nominee Information – Pursuing a non-traditional career" at bounding box center [164, 586] width 199 height 29
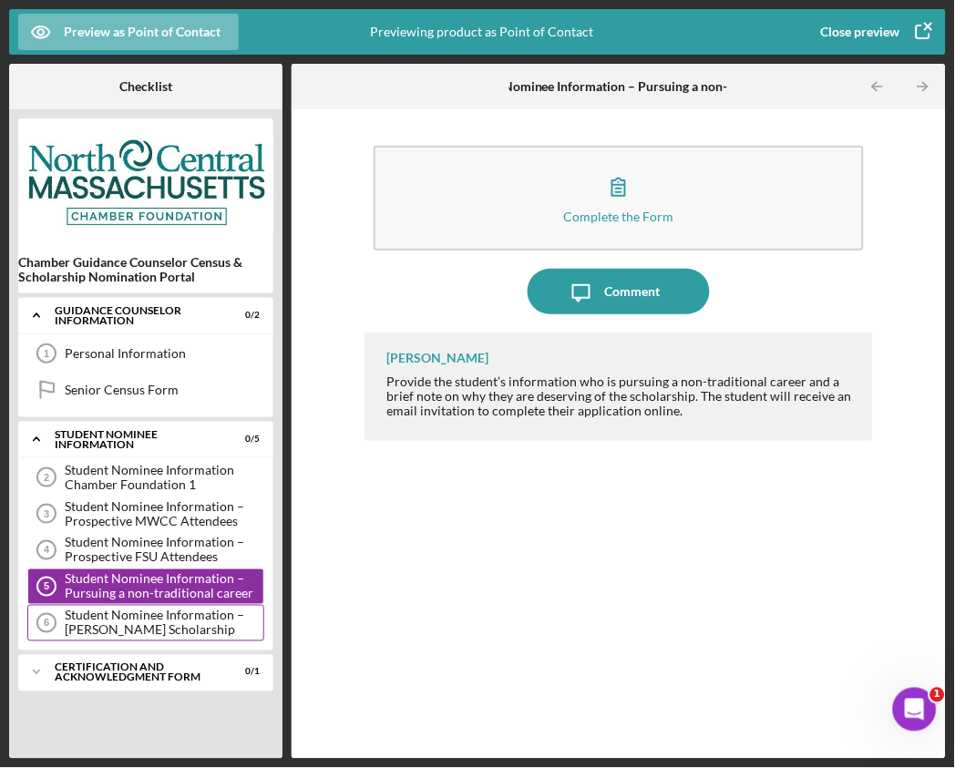
click at [192, 614] on div "Student Nominee Information – [PERSON_NAME] Scholarship" at bounding box center [164, 623] width 199 height 29
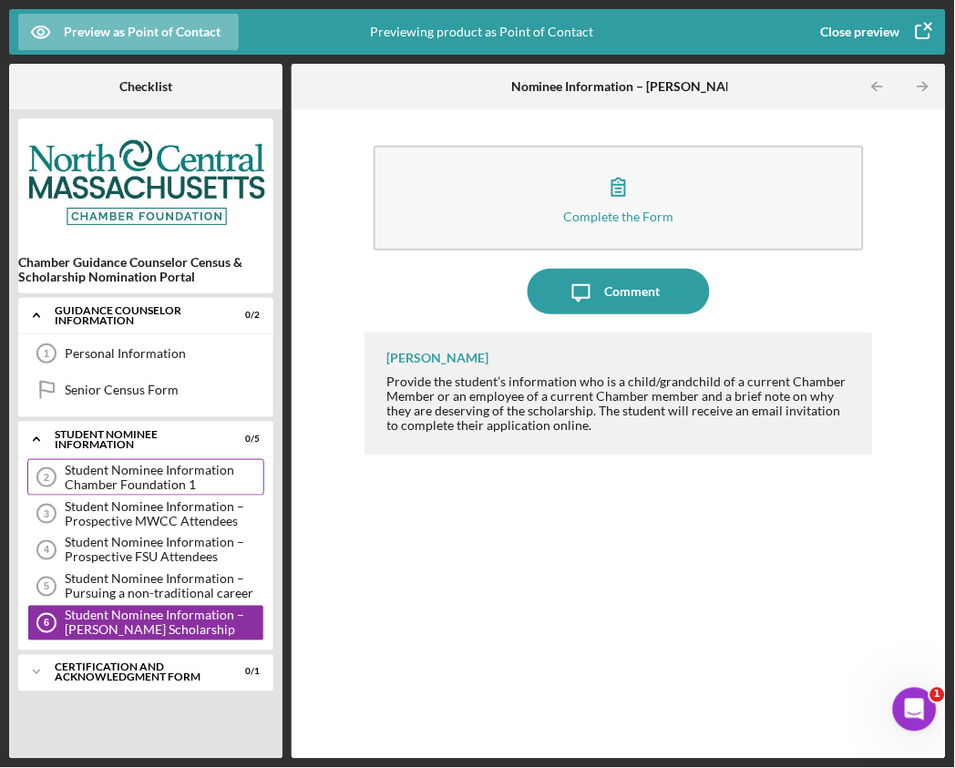
click at [159, 484] on div "Student Nominee Information Chamber Foundation 1" at bounding box center [164, 477] width 199 height 29
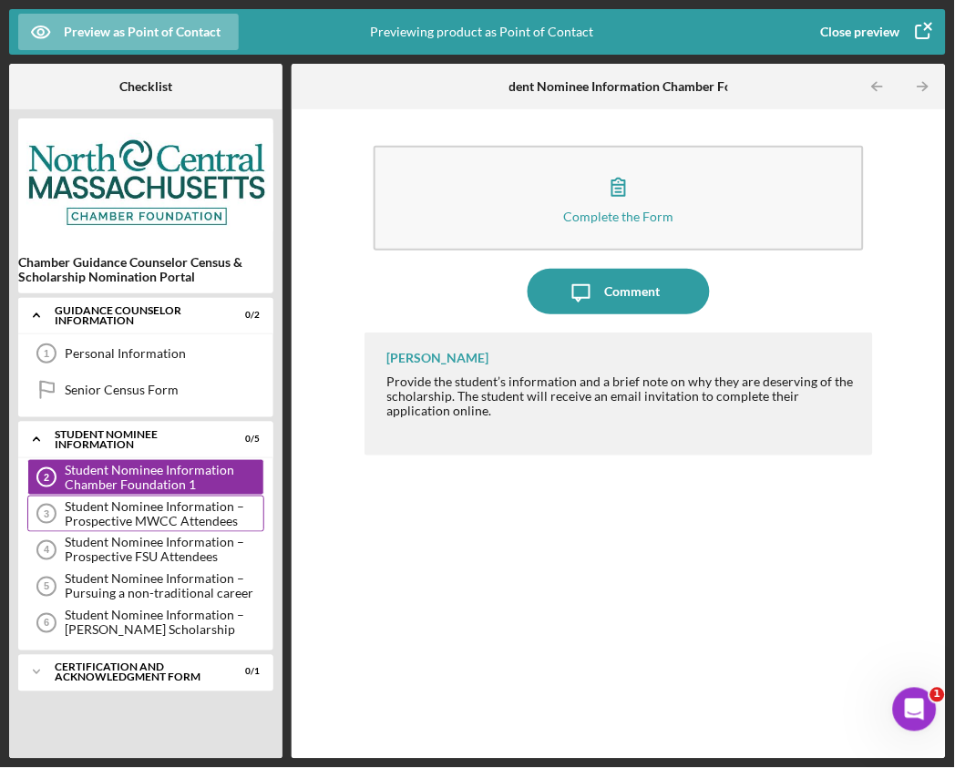
click at [160, 514] on div "Student Nominee Information – Prospective MWCC Attendees" at bounding box center [164, 513] width 199 height 29
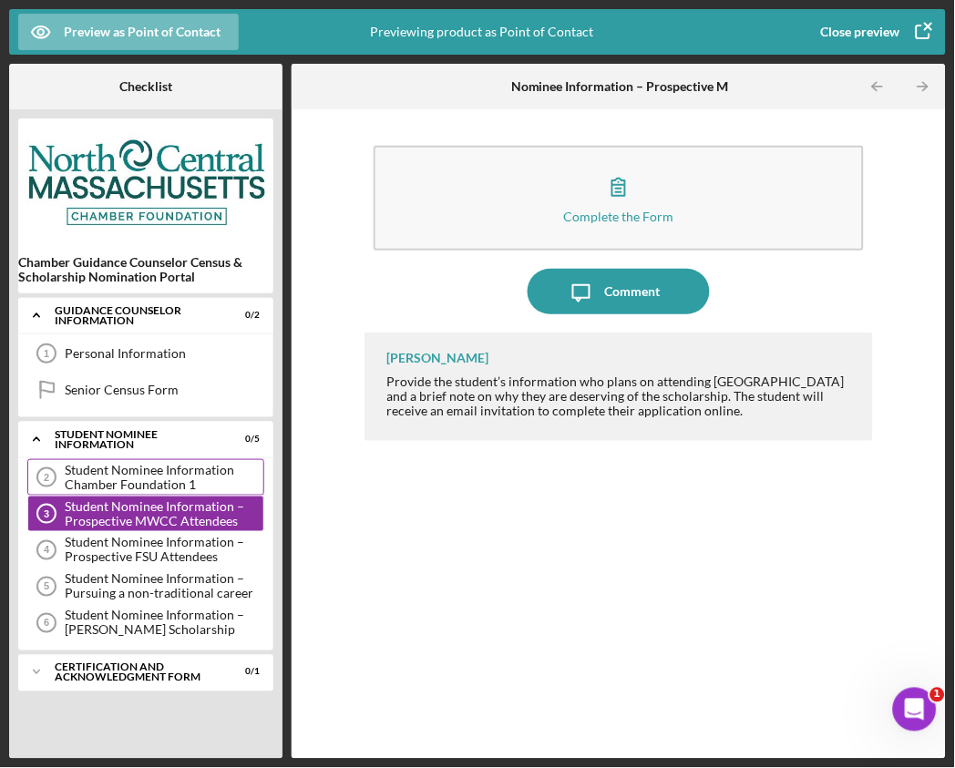
click at [164, 485] on div "Student Nominee Information Chamber Foundation 1" at bounding box center [164, 477] width 199 height 29
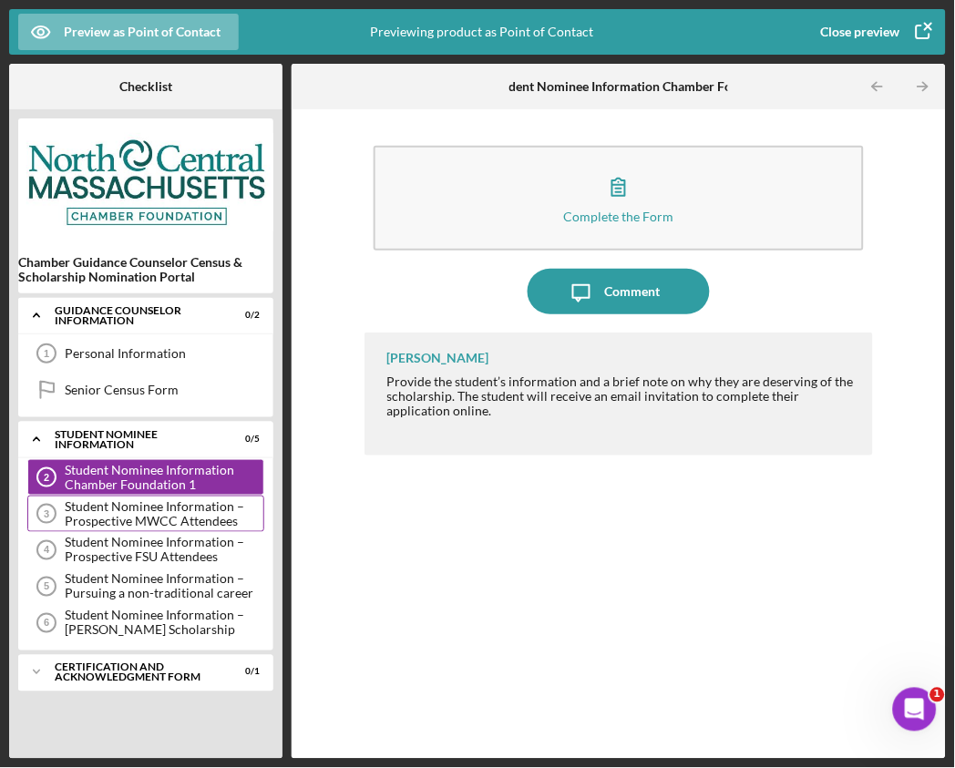
click at [164, 513] on div "Student Nominee Information – Prospective MWCC Attendees" at bounding box center [164, 513] width 199 height 29
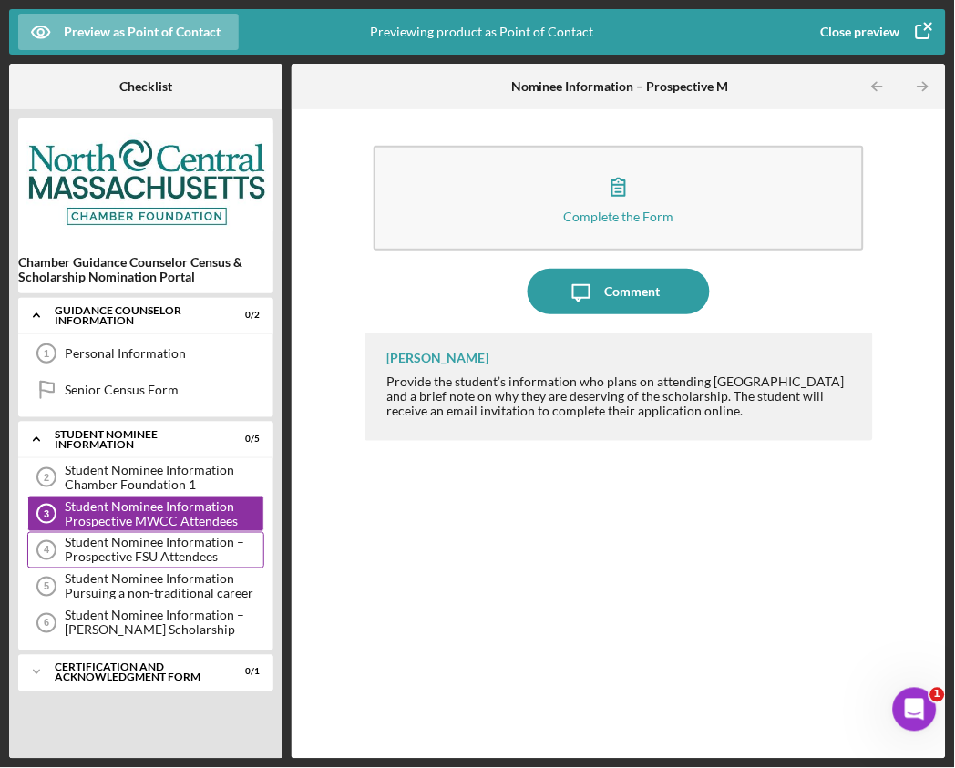
drag, startPoint x: 169, startPoint y: 542, endPoint x: 173, endPoint y: 561, distance: 19.5
click at [170, 543] on div "Student Nominee Information – Prospective FSU Attendees" at bounding box center [164, 550] width 199 height 29
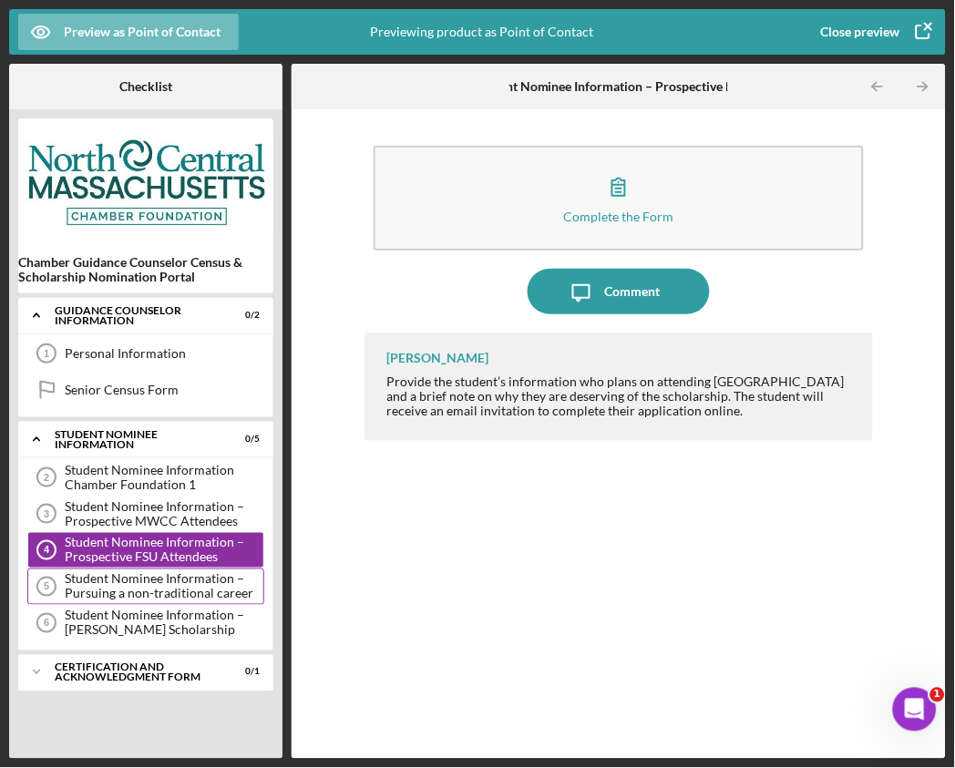
click at [176, 590] on div "Student Nominee Information – Pursuing a non-traditional career" at bounding box center [164, 586] width 199 height 29
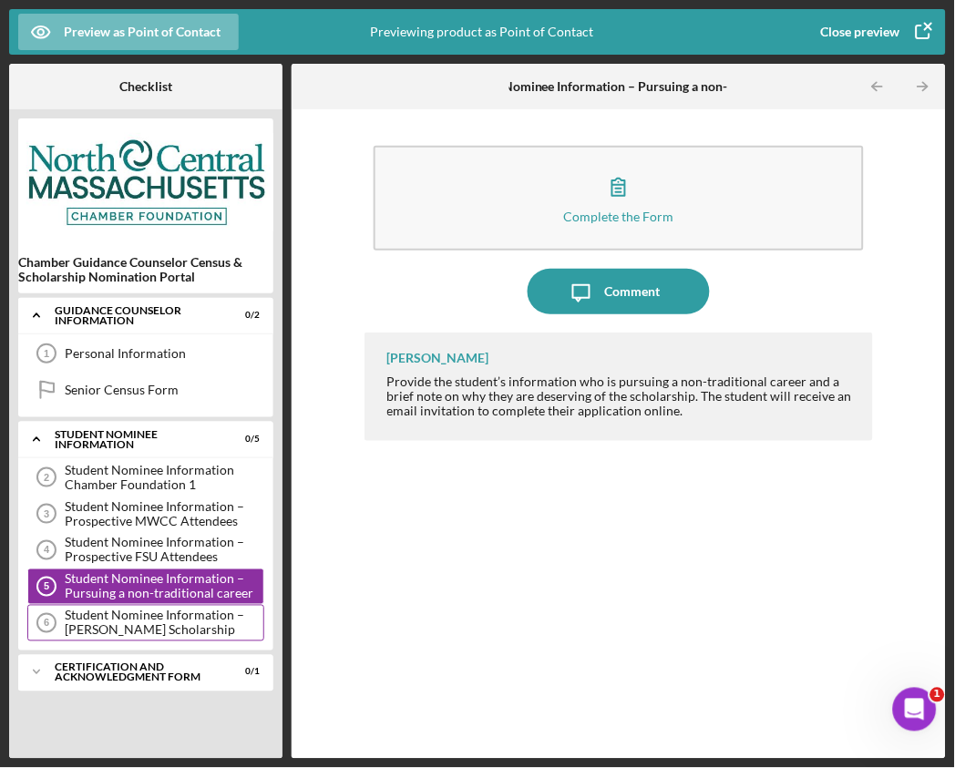
click at [184, 624] on div "Student Nominee Information – [PERSON_NAME] Scholarship" at bounding box center [164, 623] width 199 height 29
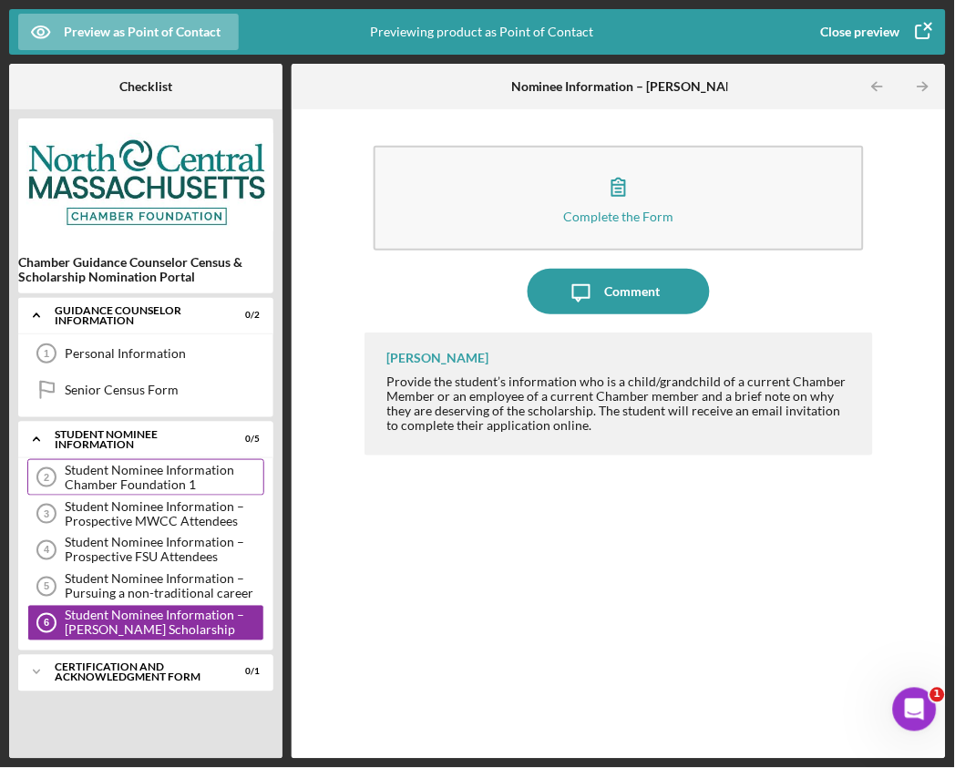
click at [175, 478] on div "Student Nominee Information Chamber Foundation 1" at bounding box center [164, 477] width 199 height 29
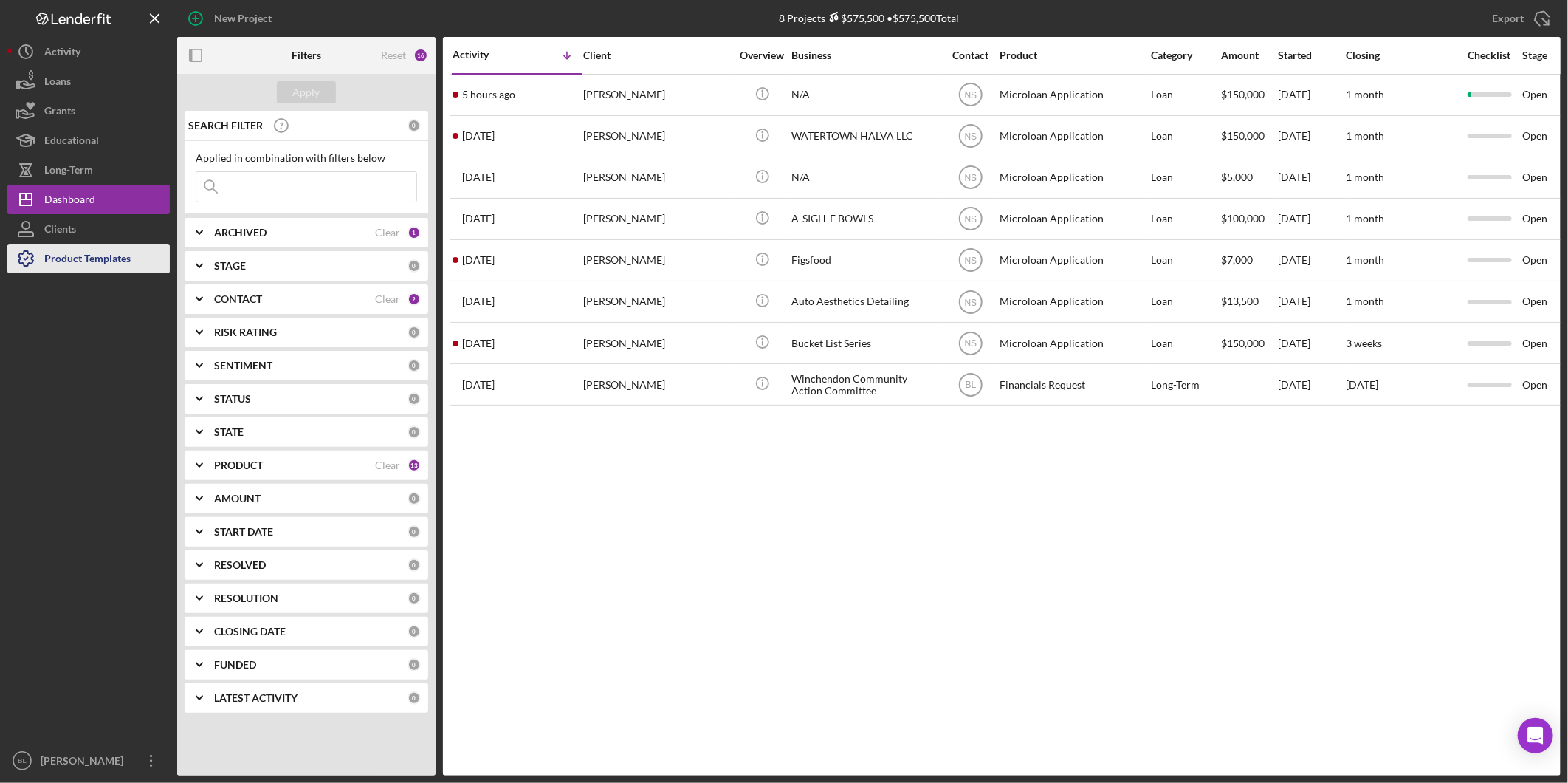
click at [74, 255] on div "Product Templates" at bounding box center [88, 260] width 87 height 33
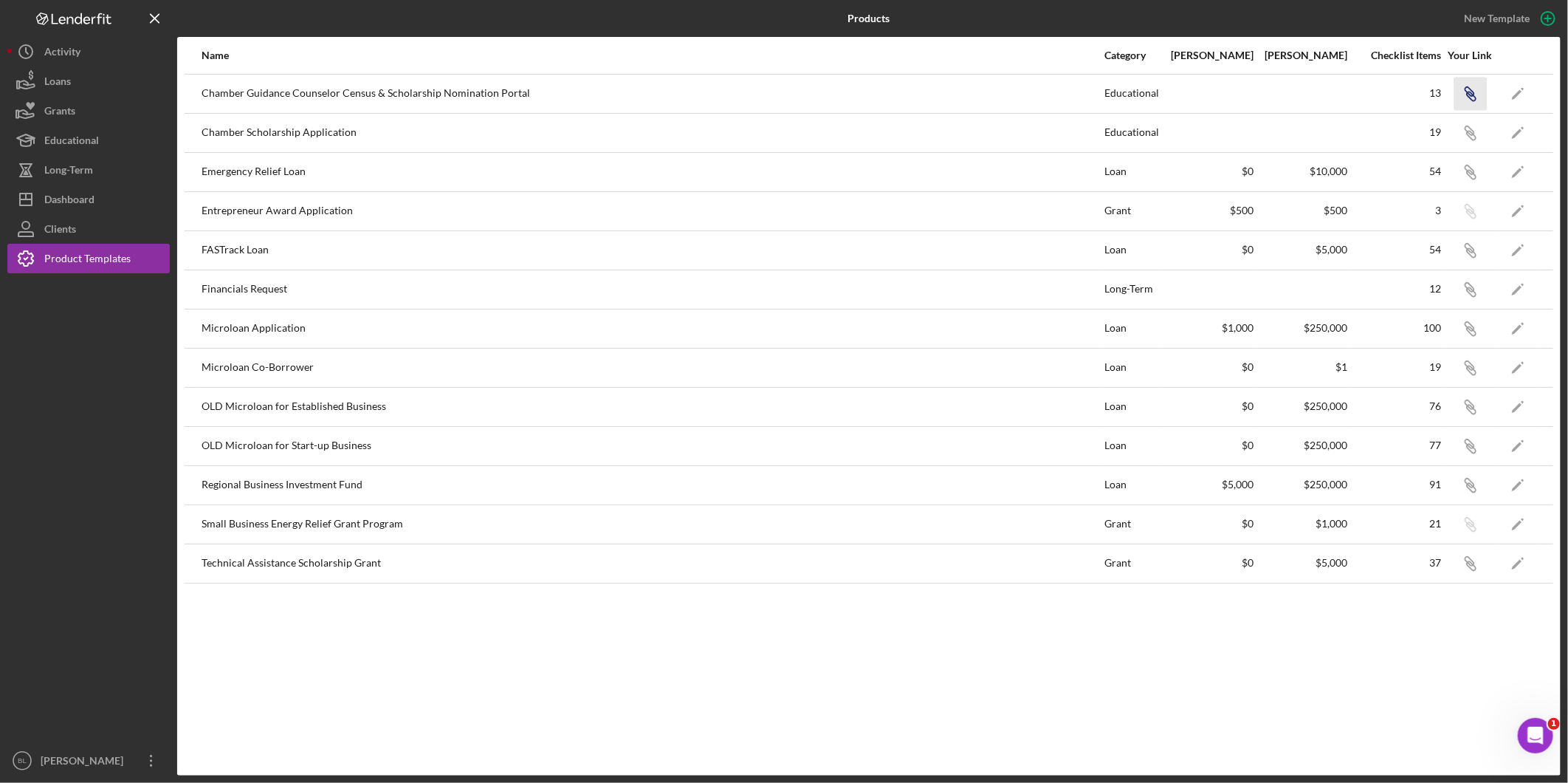
click at [1471, 90] on icon "Icon/Link" at bounding box center [1470, 93] width 33 height 33
drag, startPoint x: 1466, startPoint y: 91, endPoint x: 1456, endPoint y: 4, distance: 87.6
click at [1466, 91] on icon "button" at bounding box center [1469, 92] width 9 height 9
